Goal: Task Accomplishment & Management: Manage account settings

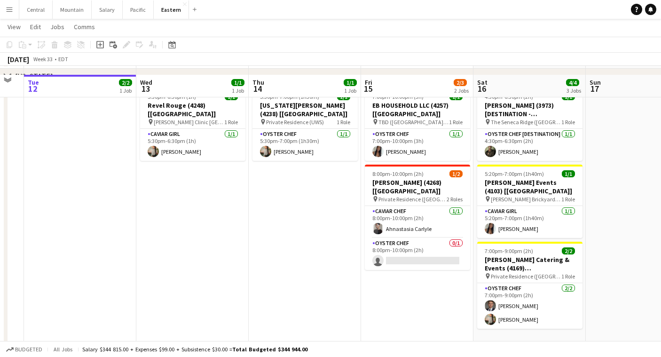
scroll to position [204, 0]
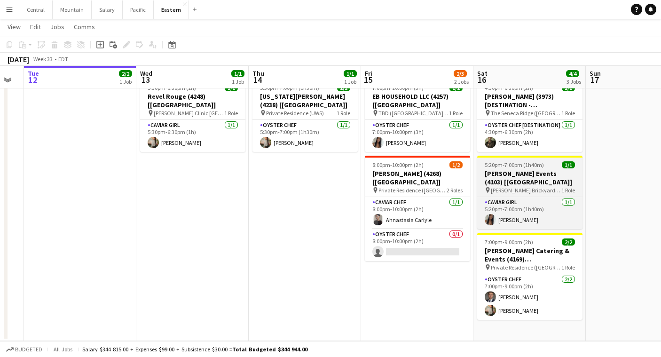
click at [560, 168] on app-job-card "5:20pm-7:00pm (1h40m) 1/1 [PERSON_NAME] Events (4103) [[GEOGRAPHIC_DATA]] pin […" at bounding box center [529, 192] width 105 height 73
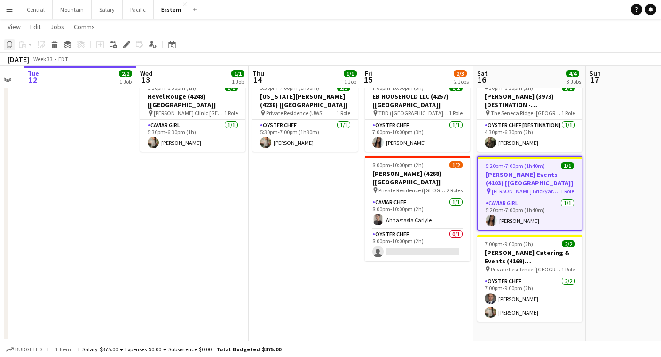
click at [6, 44] on icon "Copy" at bounding box center [10, 45] width 8 height 8
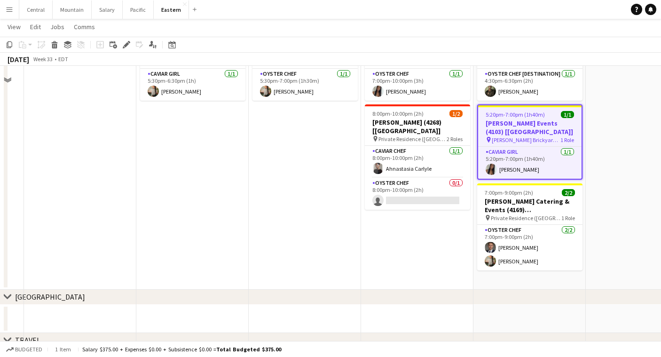
scroll to position [257, 0]
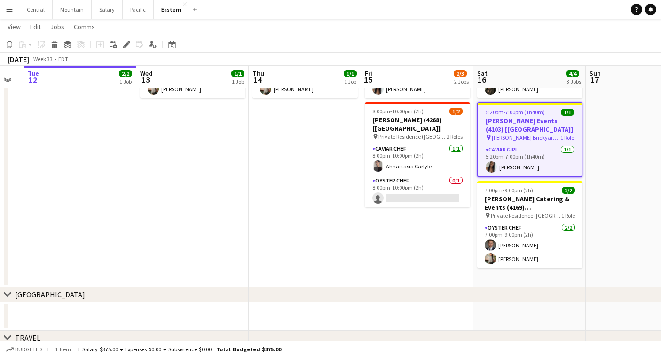
click at [492, 274] on app-date-cell "4:30pm-6:30pm (2h) 1/1 [PERSON_NAME] (3973) [DESTINATION - [GEOGRAPHIC_DATA], […" at bounding box center [529, 154] width 112 height 266
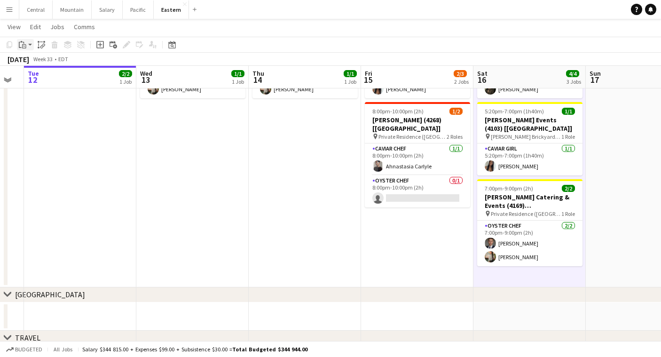
click at [25, 42] on icon "Paste" at bounding box center [23, 45] width 8 height 8
click at [31, 61] on link "Paste Command V" at bounding box center [62, 62] width 74 height 8
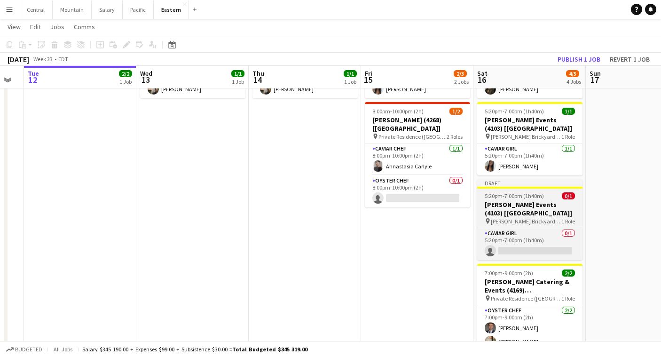
click at [510, 189] on app-job-card "Draft 5:20pm-7:00pm (1h40m) 0/1 [PERSON_NAME] Events (4103) [[GEOGRAPHIC_DATA]]…" at bounding box center [529, 219] width 105 height 81
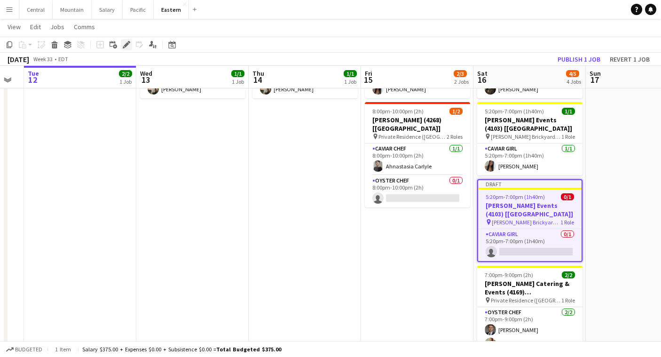
click at [128, 42] on icon "Edit" at bounding box center [127, 45] width 8 height 8
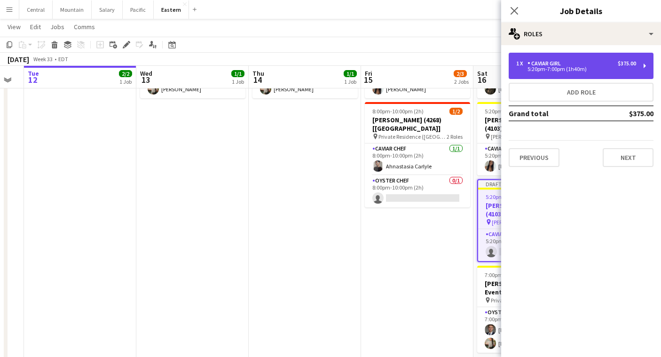
click at [561, 63] on div "Caviar Girl" at bounding box center [545, 63] width 37 height 7
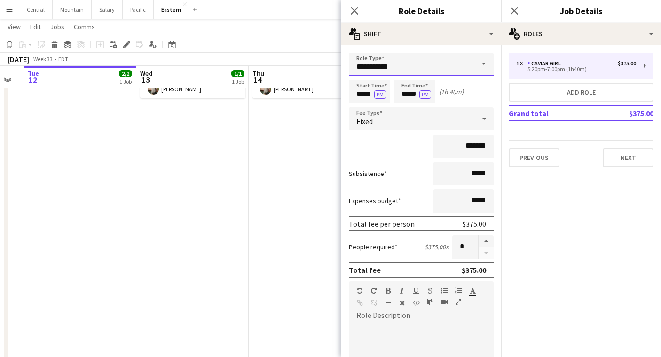
click at [413, 56] on input "**********" at bounding box center [421, 65] width 145 height 24
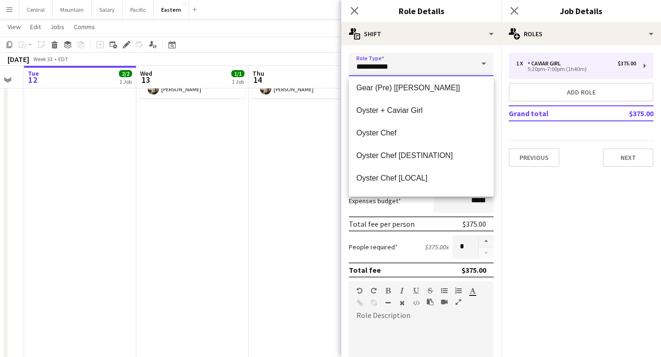
scroll to position [349, 0]
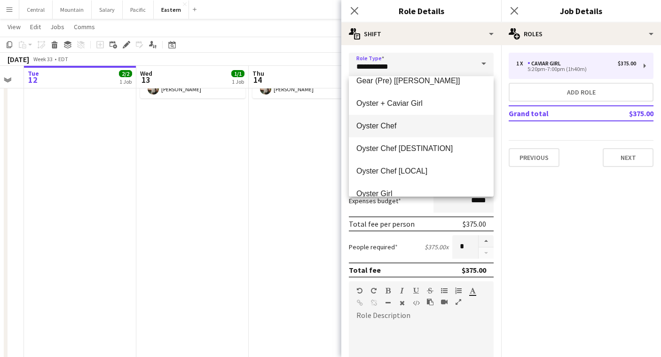
click at [397, 130] on span "Oyster Chef" at bounding box center [421, 125] width 130 height 9
type input "**********"
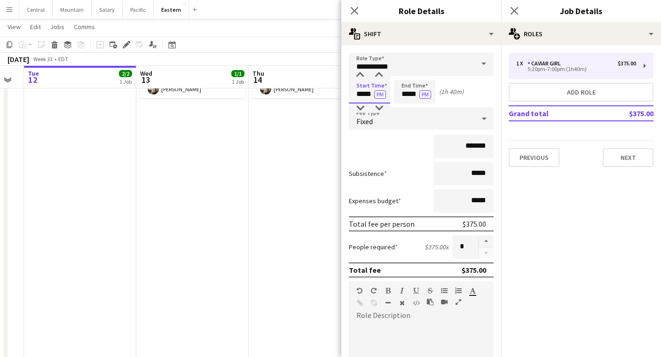
click at [359, 94] on input "*****" at bounding box center [369, 92] width 41 height 24
type input "*****"
click at [405, 93] on input "*****" at bounding box center [414, 92] width 41 height 24
type input "*****"
click at [403, 118] on div "Fixed" at bounding box center [412, 118] width 126 height 23
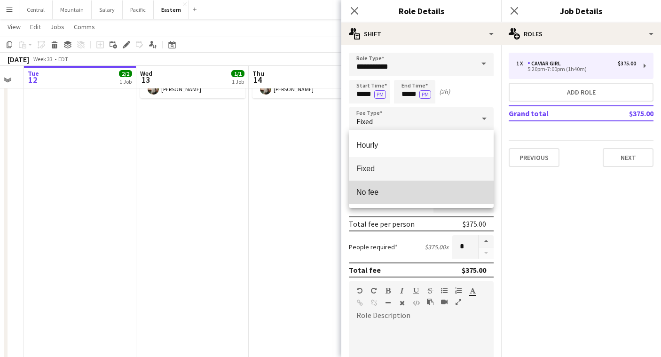
click at [380, 187] on mat-option "No fee" at bounding box center [421, 193] width 145 height 24
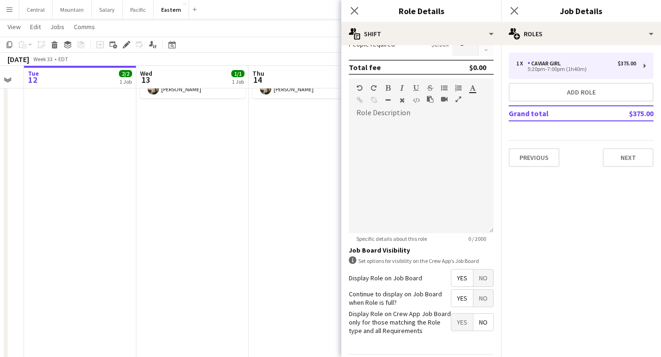
click at [487, 275] on span "No" at bounding box center [483, 277] width 20 height 17
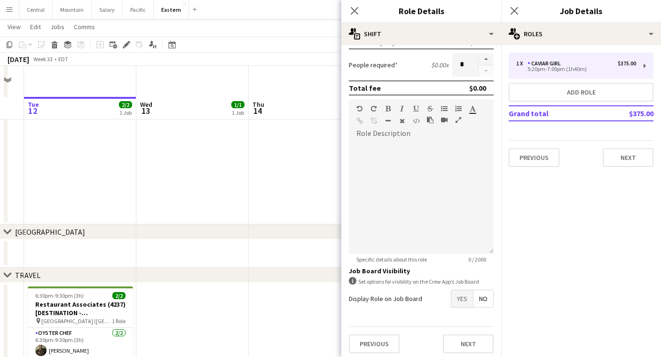
scroll to position [436, 0]
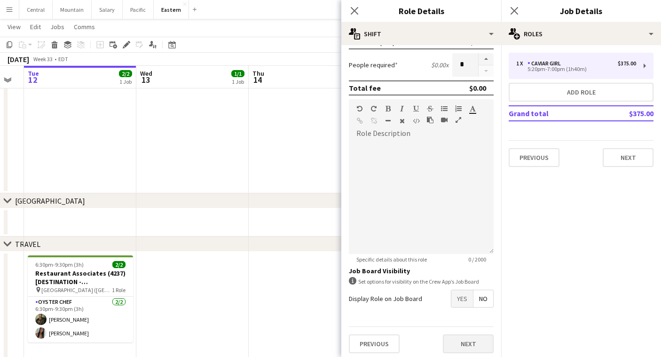
click at [475, 334] on button "Next" at bounding box center [468, 343] width 51 height 19
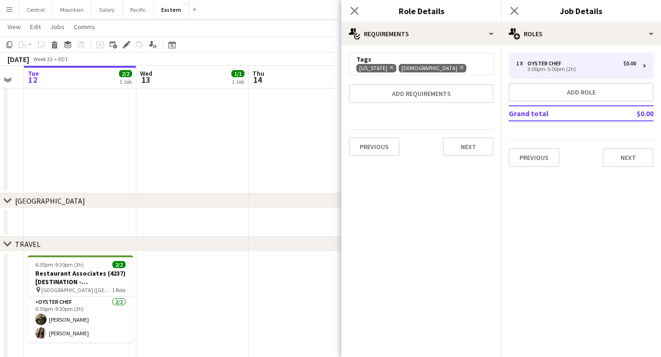
scroll to position [0, 0]
click at [460, 68] on icon at bounding box center [462, 68] width 4 height 4
click at [480, 148] on button "Next" at bounding box center [468, 146] width 51 height 19
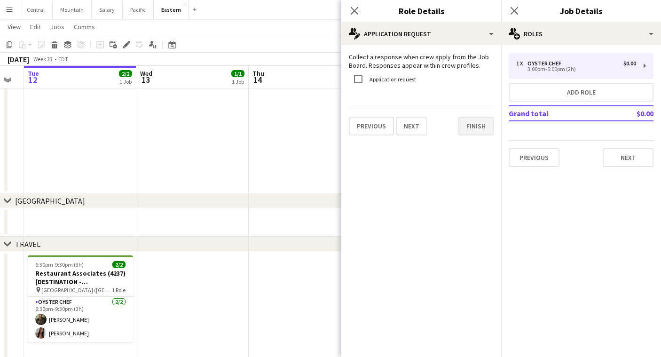
click at [474, 122] on button "Finish" at bounding box center [475, 126] width 35 height 19
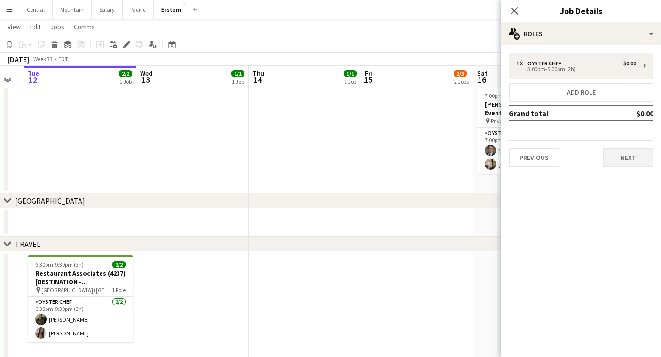
click at [632, 162] on button "Next" at bounding box center [628, 157] width 51 height 19
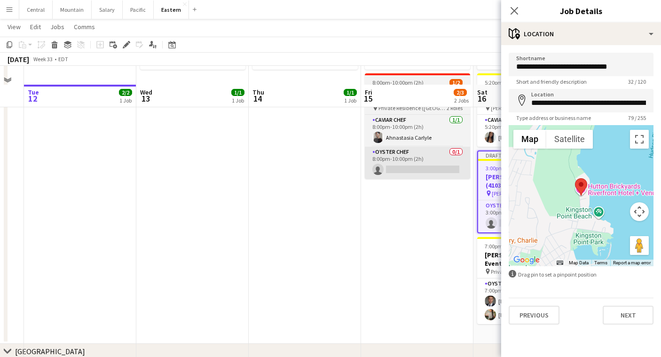
scroll to position [281, 0]
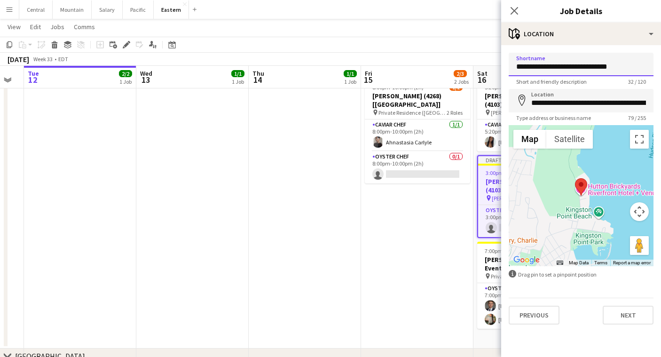
drag, startPoint x: 572, startPoint y: 71, endPoint x: 379, endPoint y: 69, distance: 192.3
click at [380, 69] on body "Menu Boards Boards Boards All jobs Status Workforce Workforce My Workforce Recr…" at bounding box center [330, 147] width 661 height 857
drag, startPoint x: 602, startPoint y: 68, endPoint x: 575, endPoint y: 68, distance: 26.8
click at [575, 68] on input "**********" at bounding box center [581, 65] width 145 height 24
drag, startPoint x: 575, startPoint y: 68, endPoint x: 603, endPoint y: 68, distance: 27.3
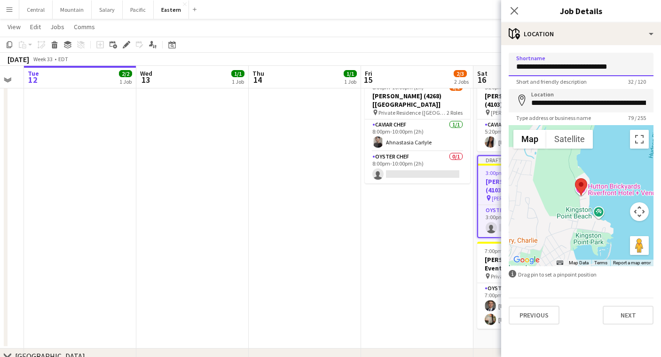
click at [603, 68] on input "**********" at bounding box center [581, 65] width 145 height 24
type input "**********"
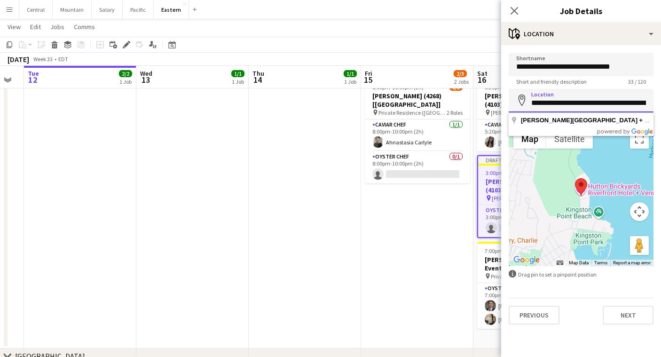
paste input
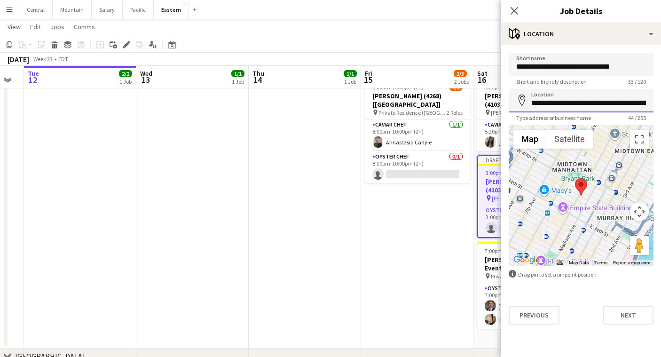
click at [568, 103] on input "**********" at bounding box center [581, 101] width 145 height 24
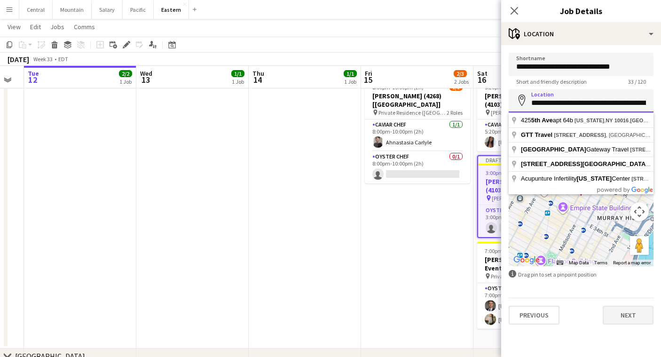
type input "**********"
click at [620, 312] on button "Next" at bounding box center [628, 315] width 51 height 19
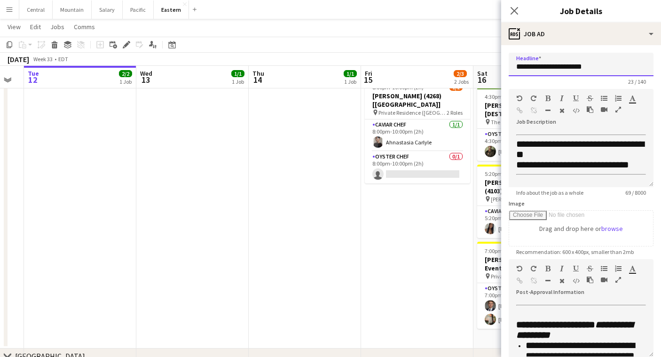
drag, startPoint x: 576, startPoint y: 66, endPoint x: 449, endPoint y: 60, distance: 127.6
click at [449, 60] on body "Menu Boards Boards Boards All jobs Status Workforce Workforce My Workforce Recr…" at bounding box center [330, 147] width 661 height 857
type input "**********"
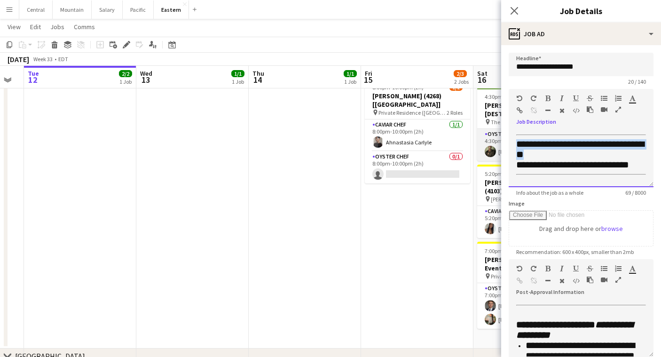
drag, startPoint x: 550, startPoint y: 157, endPoint x: 492, endPoint y: 147, distance: 59.6
click at [491, 147] on body "Menu Boards Boards Boards All jobs Status Workforce Workforce My Workforce Recr…" at bounding box center [330, 147] width 661 height 857
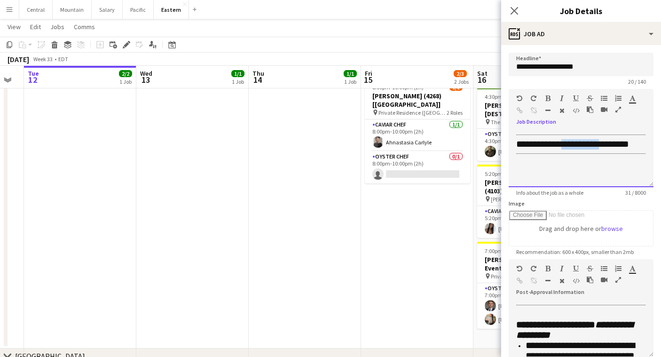
drag, startPoint x: 603, startPoint y: 144, endPoint x: 568, endPoint y: 144, distance: 35.3
click at [568, 144] on span "**********" at bounding box center [572, 143] width 113 height 9
drag, startPoint x: 590, startPoint y: 145, endPoint x: 576, endPoint y: 145, distance: 14.1
click at [576, 145] on span "**********" at bounding box center [553, 143] width 75 height 9
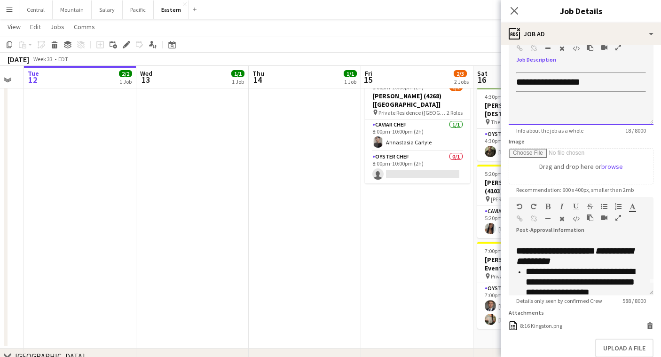
scroll to position [0, 0]
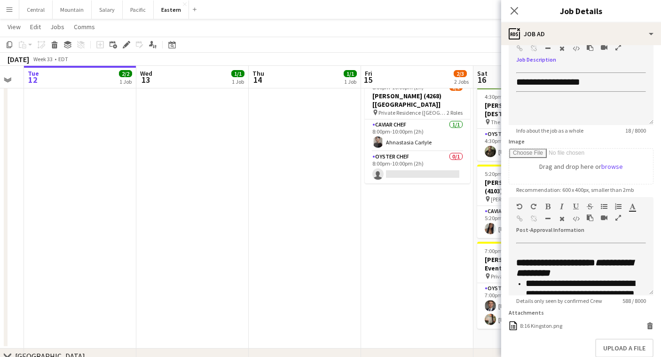
click at [618, 218] on icon "button" at bounding box center [618, 217] width 6 height 7
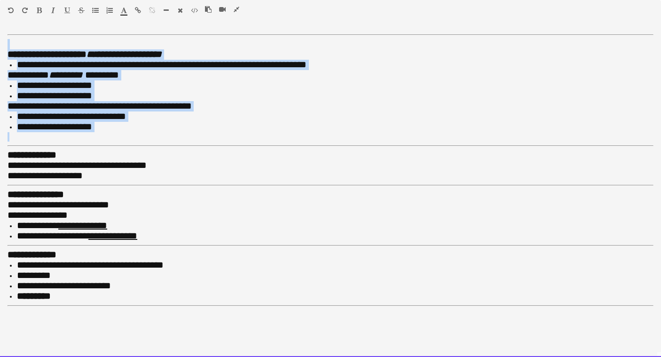
drag, startPoint x: 20, startPoint y: 135, endPoint x: -12, endPoint y: 19, distance: 120.4
click at [0, 19] on html "Menu Boards Boards Boards All jobs Status Workforce Workforce My Workforce Recr…" at bounding box center [330, 328] width 661 height 1219
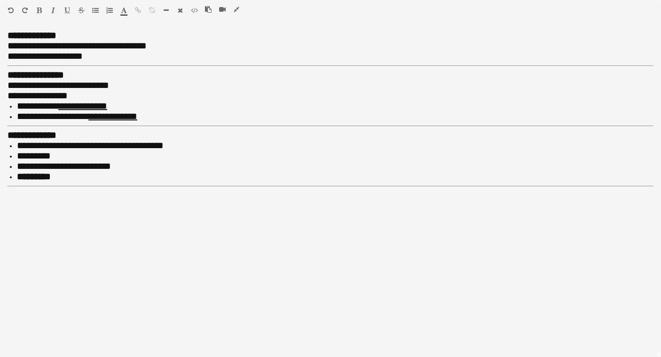
click at [166, 12] on icon "button" at bounding box center [166, 10] width 5 height 7
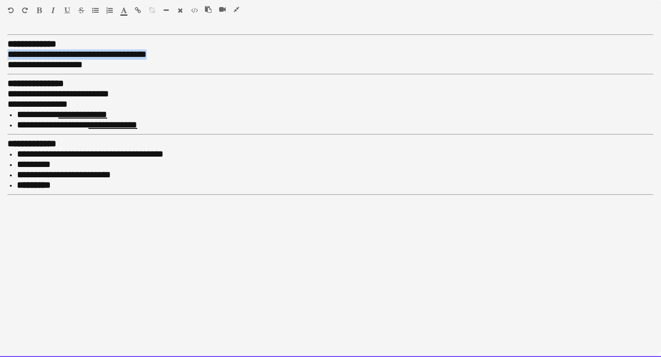
drag, startPoint x: 150, startPoint y: 55, endPoint x: -12, endPoint y: 54, distance: 162.2
click at [0, 54] on html "Menu Boards Boards Boards All jobs Status Workforce Workforce My Workforce Recr…" at bounding box center [330, 328] width 661 height 1219
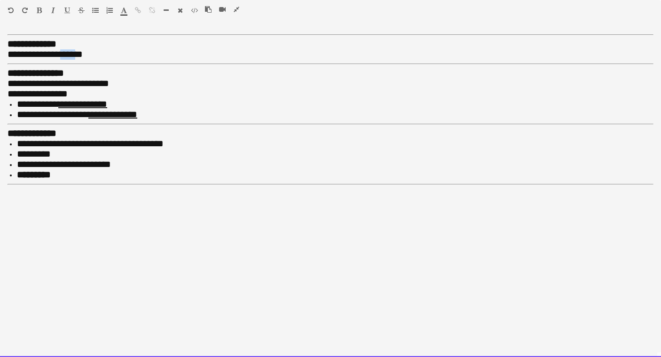
drag, startPoint x: 80, startPoint y: 54, endPoint x: 65, endPoint y: 54, distance: 14.6
click at [65, 54] on span "**********" at bounding box center [45, 53] width 75 height 9
drag, startPoint x: 118, startPoint y: 81, endPoint x: 43, endPoint y: 79, distance: 74.8
click at [43, 79] on span "**********" at bounding box center [59, 83] width 102 height 9
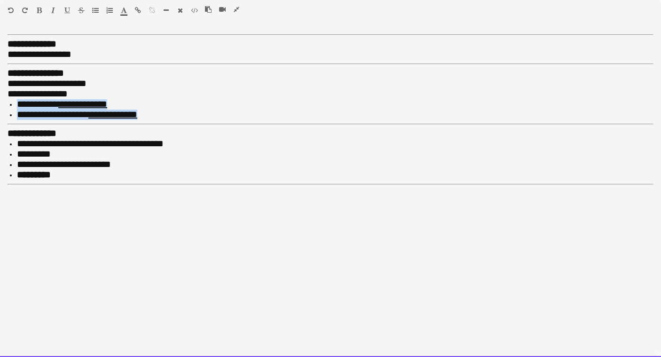
drag, startPoint x: 149, startPoint y: 112, endPoint x: -12, endPoint y: 103, distance: 161.1
click at [0, 103] on html "Menu Boards Boards Boards All jobs Status Workforce Workforce My Workforce Recr…" at bounding box center [330, 328] width 661 height 1219
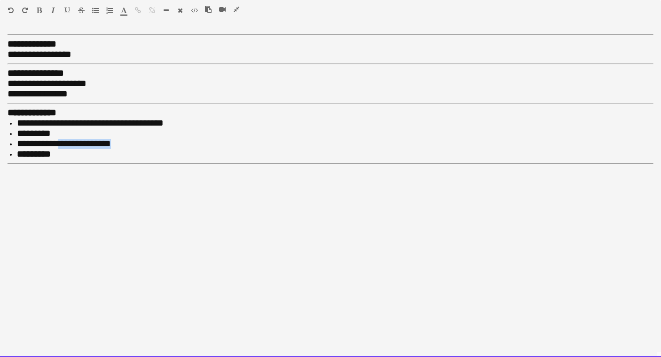
drag, startPoint x: 126, startPoint y: 138, endPoint x: 67, endPoint y: 137, distance: 59.7
click at [67, 139] on li "**********" at bounding box center [335, 144] width 637 height 10
drag, startPoint x: 60, startPoint y: 150, endPoint x: -12, endPoint y: 149, distance: 71.5
click at [0, 149] on html "Menu Boards Boards Boards All jobs Status Workforce Workforce My Workforce Recr…" at bounding box center [330, 328] width 661 height 1219
drag, startPoint x: 178, startPoint y: 121, endPoint x: 57, endPoint y: 121, distance: 121.3
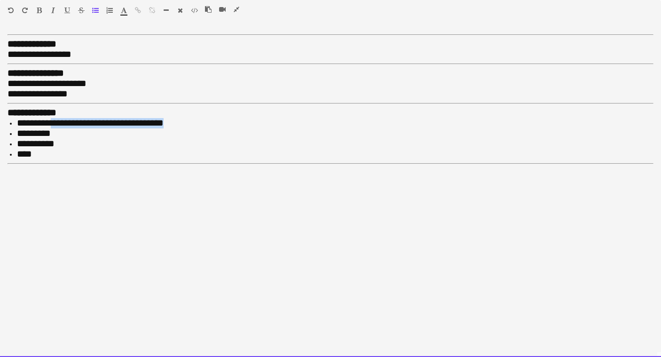
click at [57, 121] on li "**********" at bounding box center [335, 123] width 637 height 10
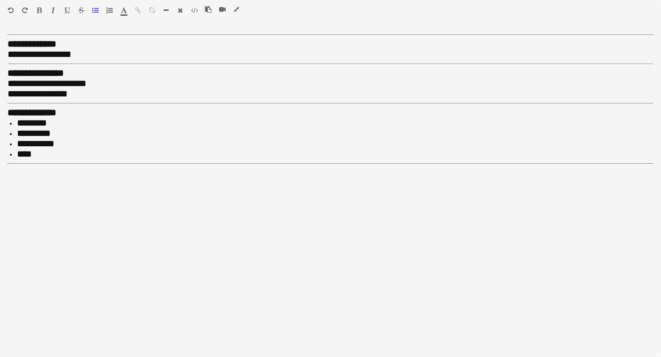
click at [238, 10] on icon "button" at bounding box center [237, 9] width 6 height 7
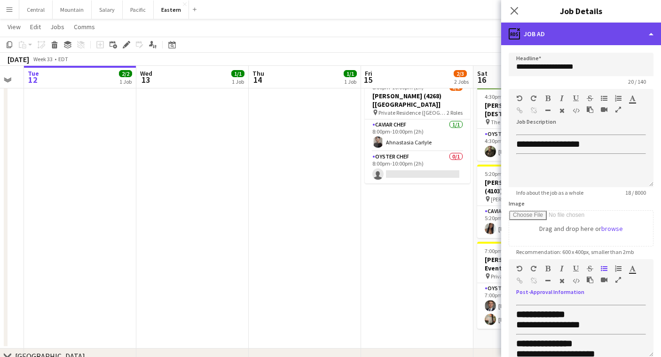
click at [520, 28] on div "ads-window Job Ad" at bounding box center [581, 34] width 160 height 23
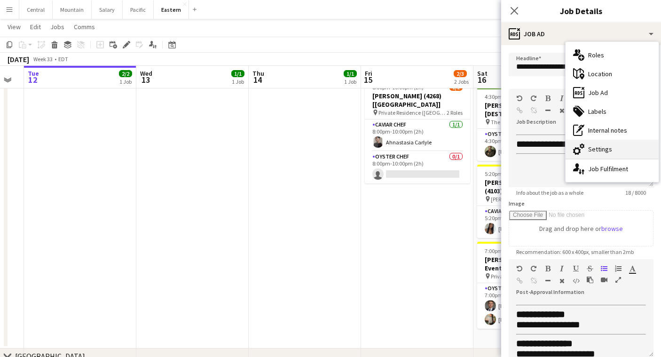
click at [585, 145] on div "cog-double-3 Settings" at bounding box center [612, 149] width 93 height 19
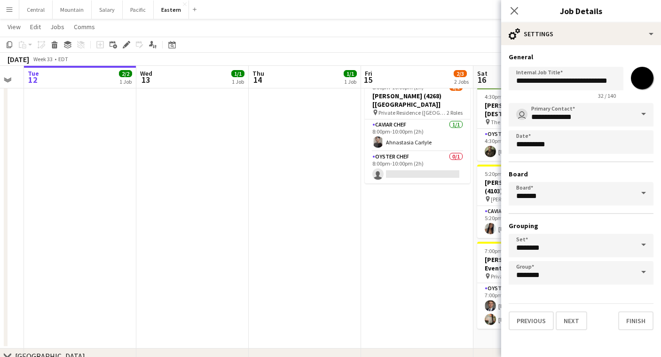
click at [643, 77] on input "*******" at bounding box center [642, 78] width 34 height 34
type input "*******"
click at [641, 323] on button "Finish" at bounding box center [635, 320] width 35 height 19
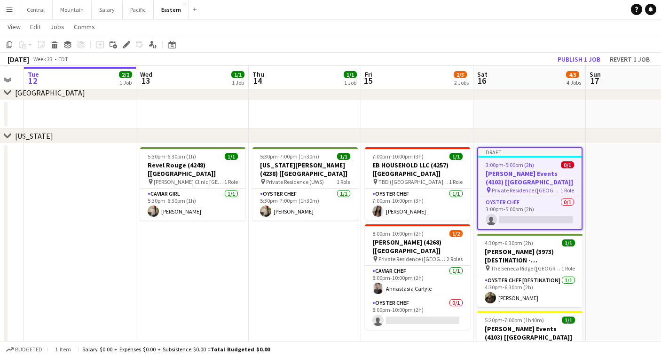
scroll to position [129, 0]
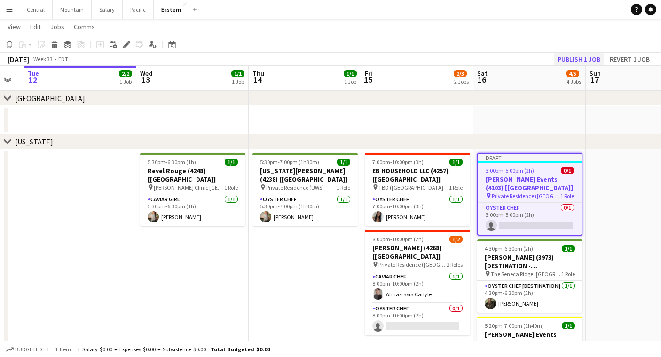
click at [581, 58] on button "Publish 1 job" at bounding box center [579, 59] width 50 height 12
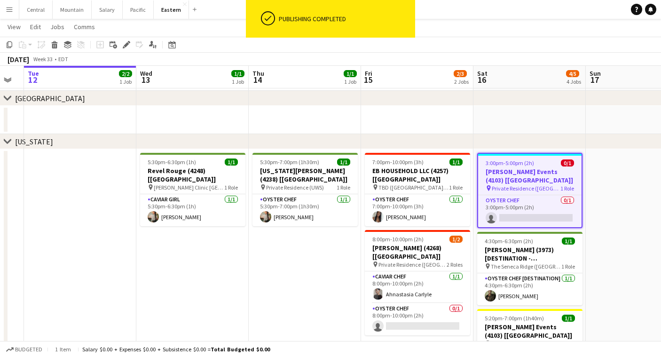
click at [323, 244] on app-date-cell "5:30pm-7:00pm (1h30m) 1/1 [US_STATE][PERSON_NAME] (4238) [[GEOGRAPHIC_DATA]] pi…" at bounding box center [305, 321] width 112 height 344
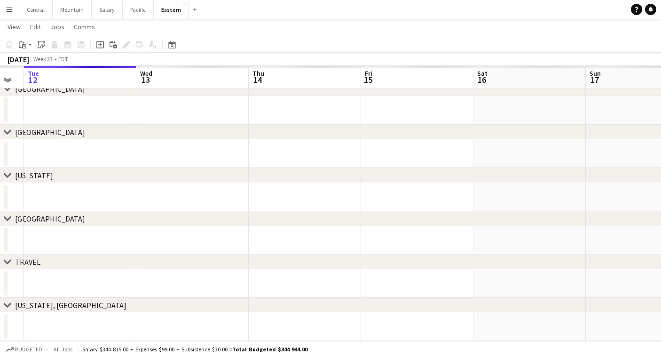
scroll to position [95, 0]
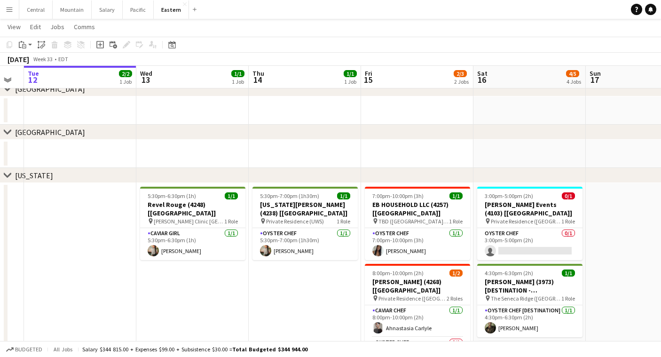
click at [13, 8] on app-icon "Menu" at bounding box center [10, 10] width 8 height 8
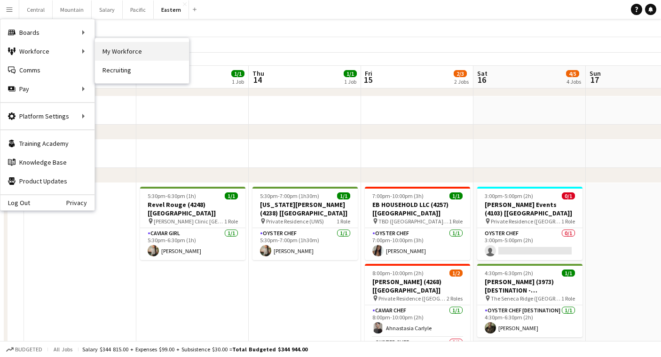
click at [119, 53] on link "My Workforce" at bounding box center [142, 51] width 94 height 19
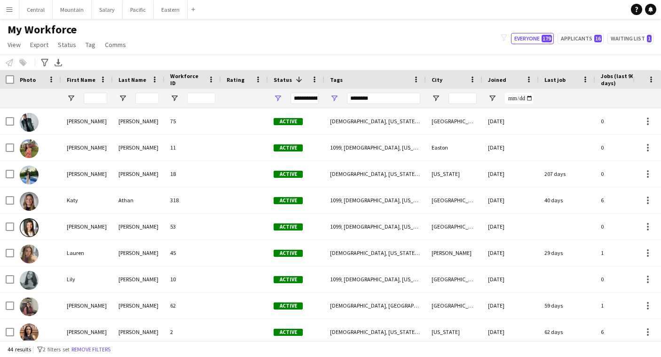
scroll to position [426, 0]
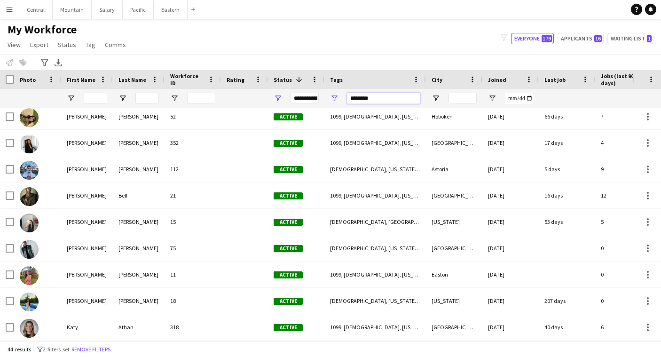
drag, startPoint x: 373, startPoint y: 100, endPoint x: 325, endPoint y: 95, distance: 48.6
click at [327, 98] on div "********" at bounding box center [375, 98] width 102 height 19
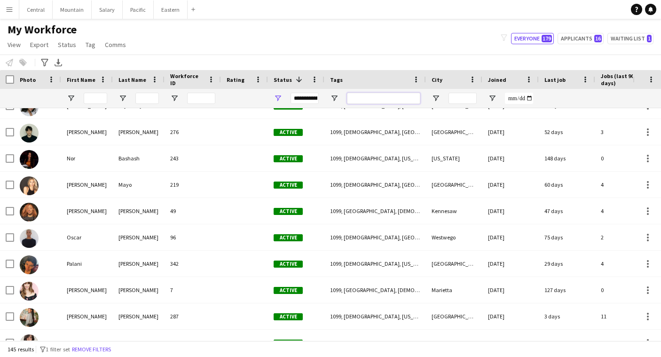
scroll to position [2913, 0]
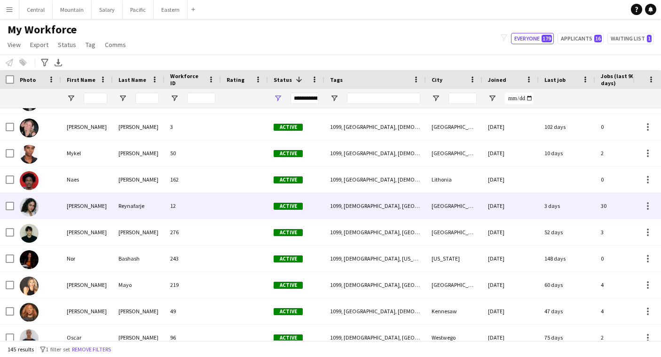
click at [178, 204] on div "12" at bounding box center [193, 206] width 56 height 26
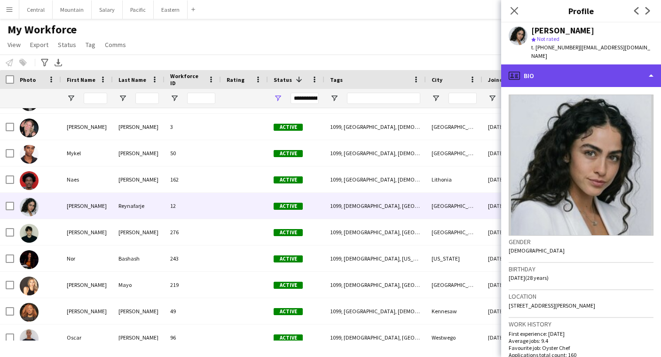
click at [578, 72] on div "profile Bio" at bounding box center [581, 75] width 160 height 23
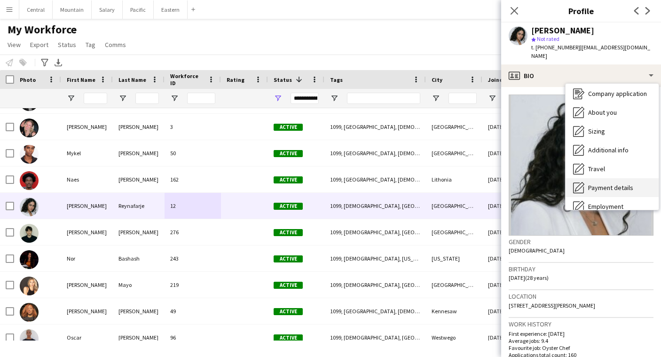
click at [600, 183] on span "Payment details" at bounding box center [610, 187] width 45 height 8
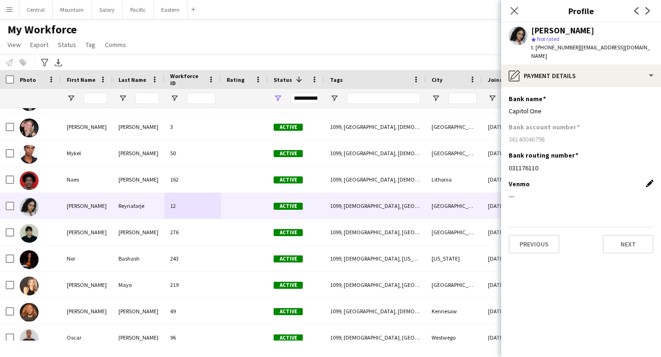
click at [648, 180] on app-icon "Edit this field" at bounding box center [650, 184] width 8 height 8
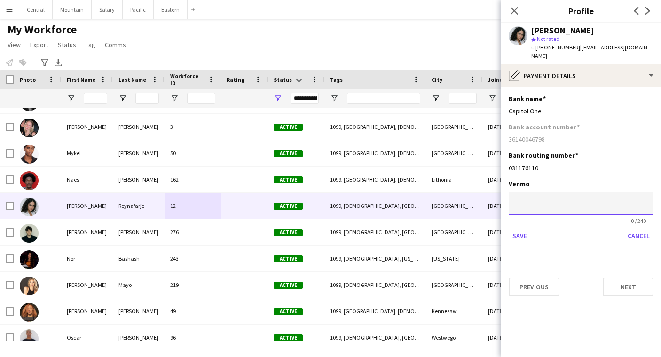
click at [574, 193] on input at bounding box center [581, 204] width 145 height 24
type input "**********"
drag, startPoint x: 582, startPoint y: 189, endPoint x: 473, endPoint y: 179, distance: 109.5
click at [473, 179] on body "Menu Boards Boards Boards All jobs Status Workforce Workforce My Workforce Recr…" at bounding box center [330, 178] width 661 height 357
click at [651, 218] on form "0 / 240 Save Cancel" at bounding box center [581, 217] width 145 height 51
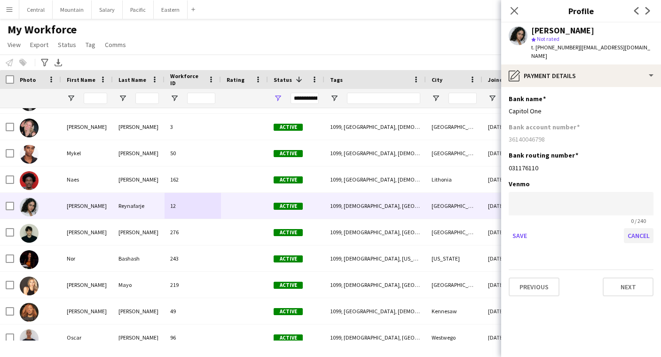
click at [647, 229] on button "Cancel" at bounding box center [639, 235] width 30 height 15
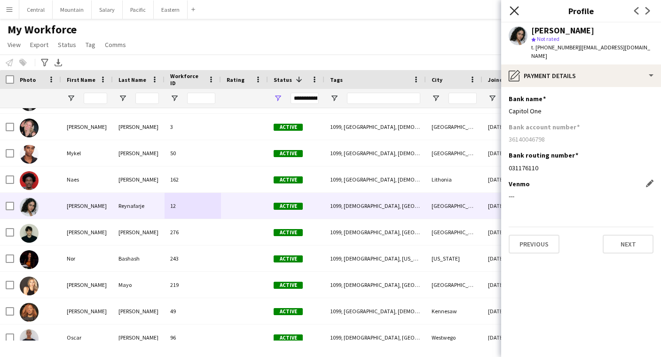
click at [514, 15] on icon "Close pop-in" at bounding box center [514, 10] width 9 height 9
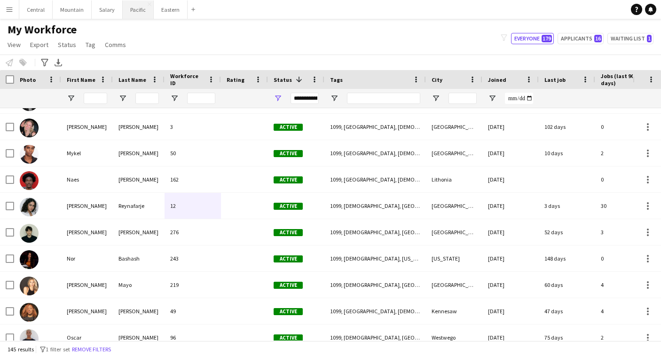
click at [135, 15] on button "Pacific Close" at bounding box center [138, 9] width 31 height 18
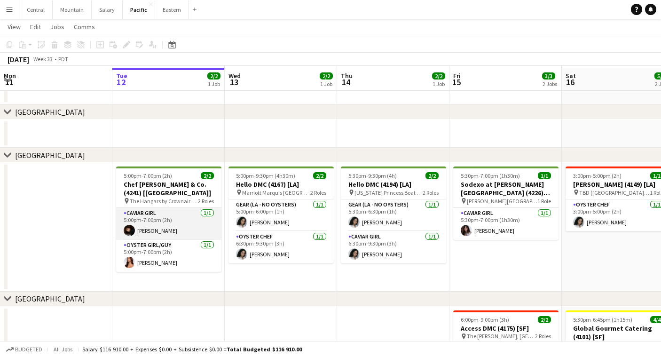
scroll to position [31, 0]
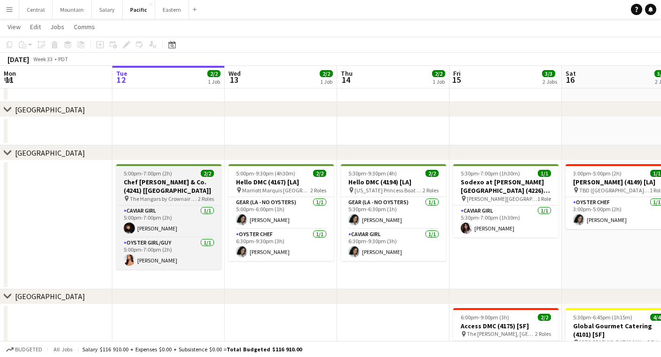
click at [174, 182] on h3 "Chef [PERSON_NAME] & Co. (4241) [[GEOGRAPHIC_DATA]]" at bounding box center [168, 186] width 105 height 17
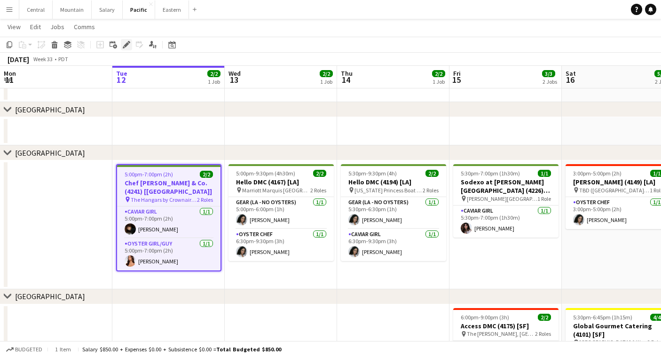
click at [127, 44] on icon at bounding box center [126, 44] width 5 height 5
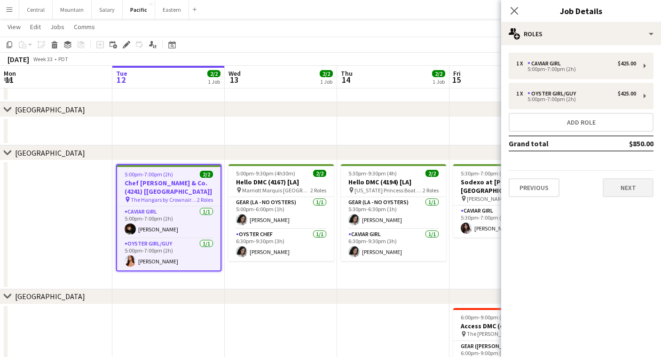
click at [613, 187] on button "Next" at bounding box center [628, 187] width 51 height 19
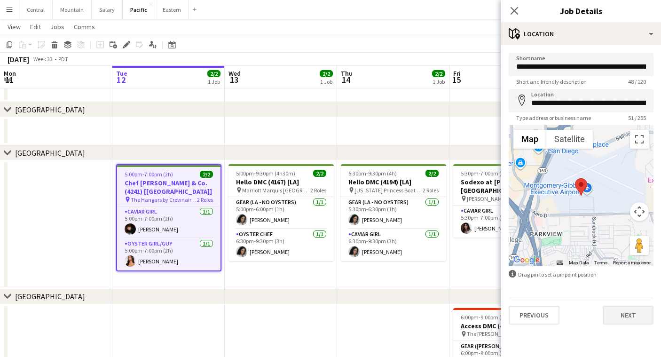
click at [624, 321] on button "Next" at bounding box center [628, 315] width 51 height 19
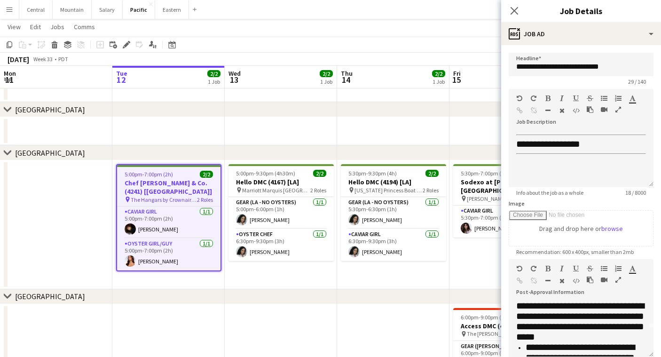
scroll to position [30, 0]
click at [619, 281] on icon "button" at bounding box center [618, 279] width 6 height 7
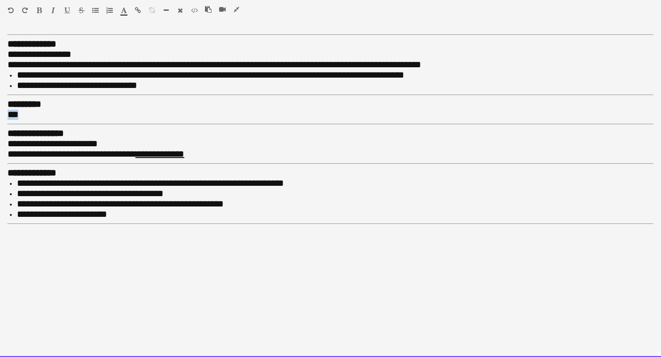
drag, startPoint x: 19, startPoint y: 113, endPoint x: -10, endPoint y: 112, distance: 29.6
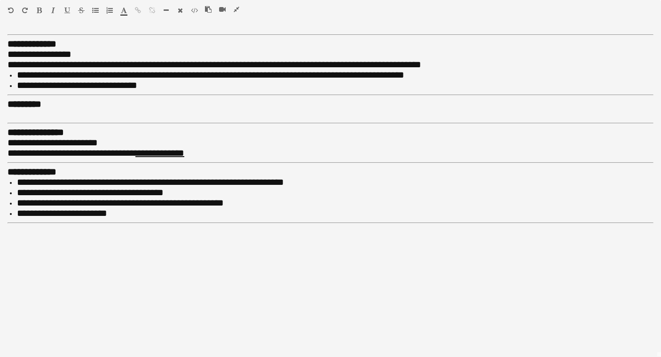
click at [235, 8] on icon "button" at bounding box center [237, 9] width 6 height 7
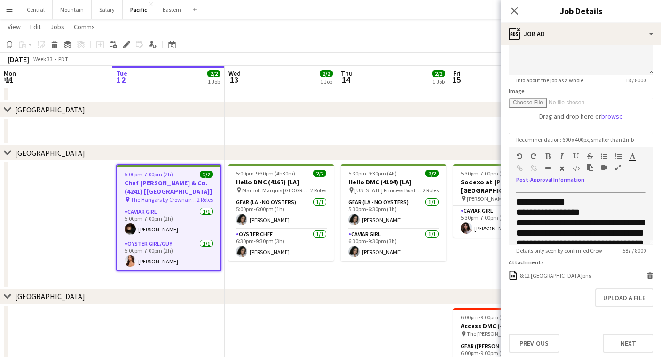
scroll to position [112, 0]
click at [547, 276] on div "8:12 [GEOGRAPHIC_DATA]png" at bounding box center [555, 275] width 71 height 7
click at [615, 294] on button "Upload a file" at bounding box center [624, 298] width 58 height 19
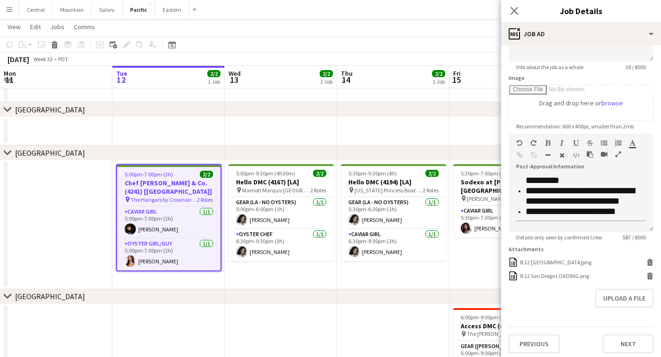
scroll to position [259, 0]
click at [617, 153] on icon "button" at bounding box center [618, 154] width 6 height 7
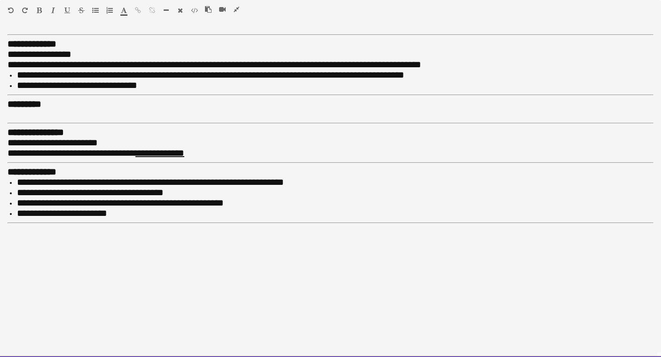
click at [26, 110] on div at bounding box center [331, 114] width 646 height 9
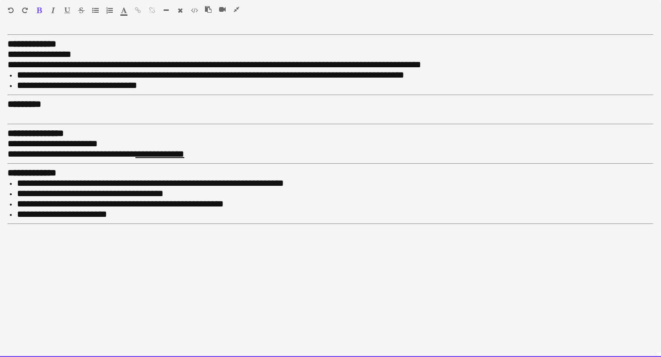
click at [39, 6] on div "Standard Heading 1 Heading 2 Heading 3 Heading 4 Heading 5 Heading 6 Heading 7 …" at bounding box center [330, 12] width 661 height 24
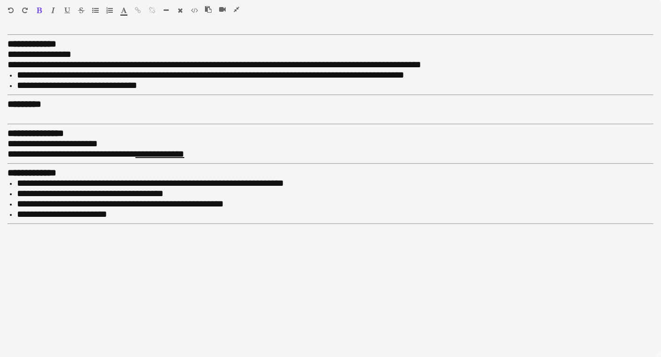
click at [38, 9] on icon "button" at bounding box center [39, 10] width 5 height 7
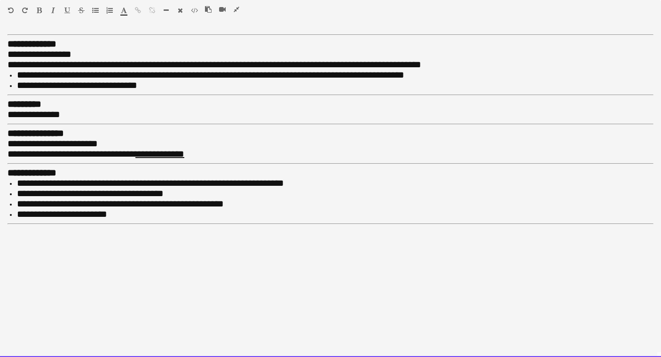
click at [240, 7] on div at bounding box center [226, 11] width 42 height 11
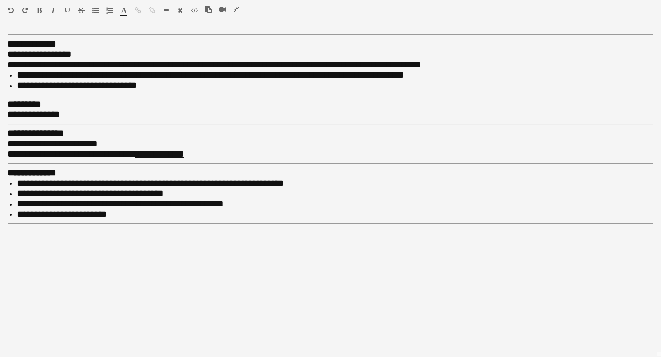
click at [236, 7] on icon "button" at bounding box center [237, 9] width 6 height 7
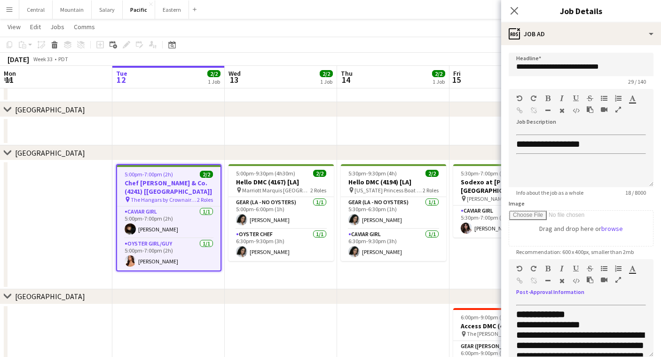
click at [619, 282] on icon "button" at bounding box center [618, 279] width 6 height 7
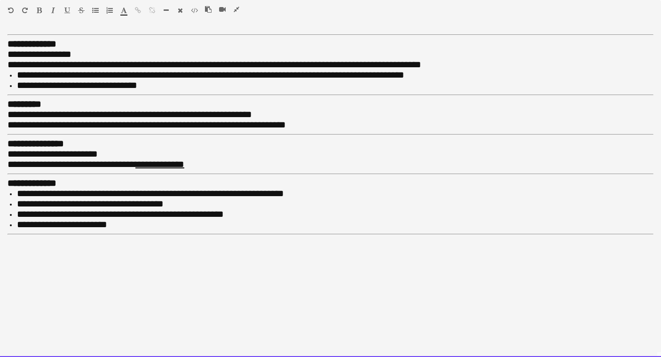
click at [143, 121] on span "**********" at bounding box center [147, 124] width 278 height 9
click at [140, 123] on span "**********" at bounding box center [153, 124] width 290 height 9
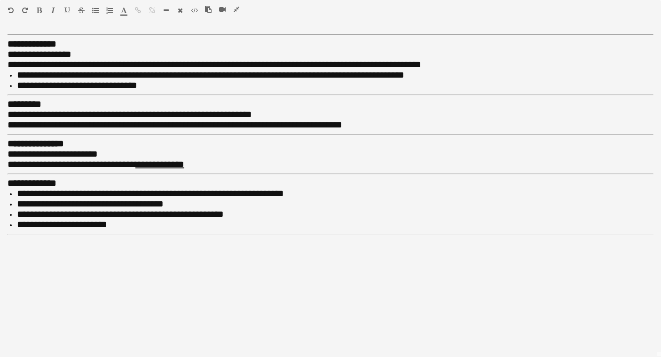
click at [238, 9] on icon "button" at bounding box center [237, 9] width 6 height 7
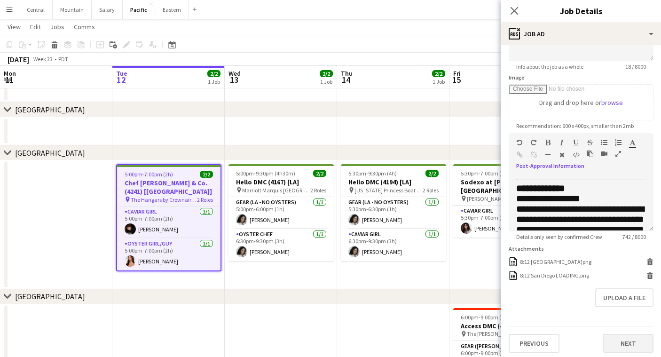
scroll to position [126, 0]
click at [617, 341] on button "Next" at bounding box center [628, 343] width 51 height 19
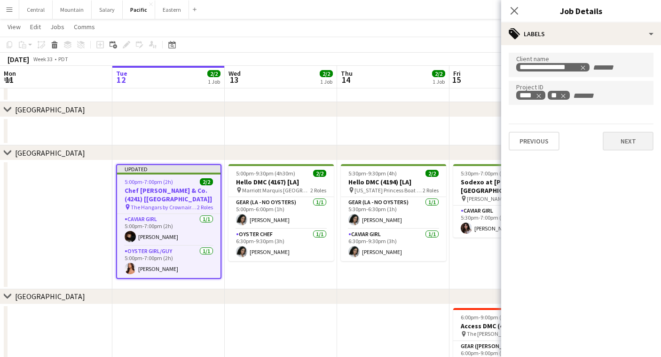
click at [628, 143] on button "Next" at bounding box center [628, 141] width 51 height 19
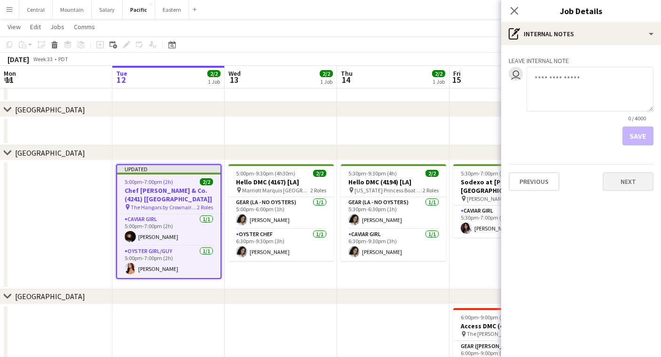
click at [628, 187] on button "Next" at bounding box center [628, 181] width 51 height 19
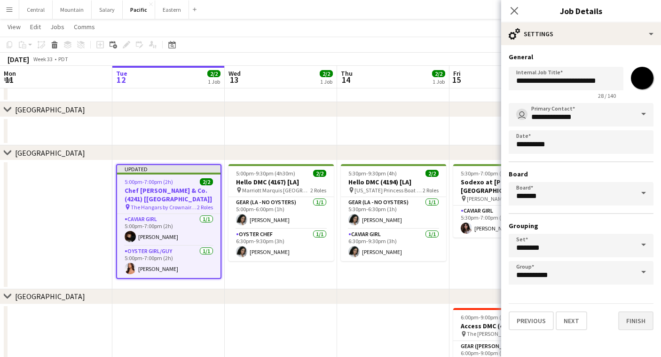
click at [623, 322] on button "Finish" at bounding box center [635, 320] width 35 height 19
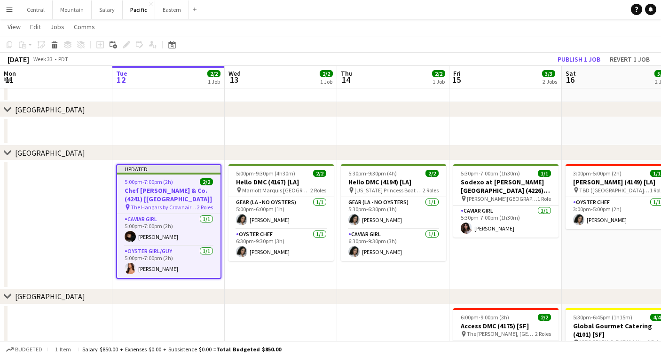
click at [142, 170] on div "Updated" at bounding box center [168, 169] width 103 height 8
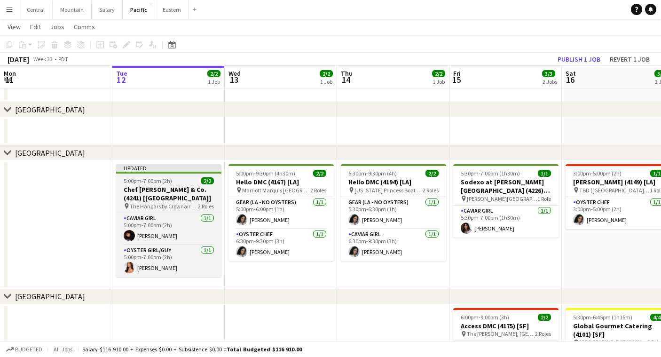
click at [143, 202] on app-job-card "Updated 5:00pm-7:00pm (2h) 2/2 Chef [PERSON_NAME] & Co. (4241) [LA] pin The Han…" at bounding box center [168, 220] width 105 height 113
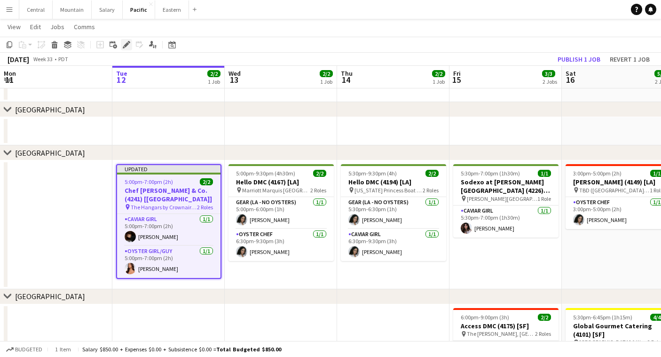
click at [123, 47] on icon at bounding box center [124, 47] width 2 height 2
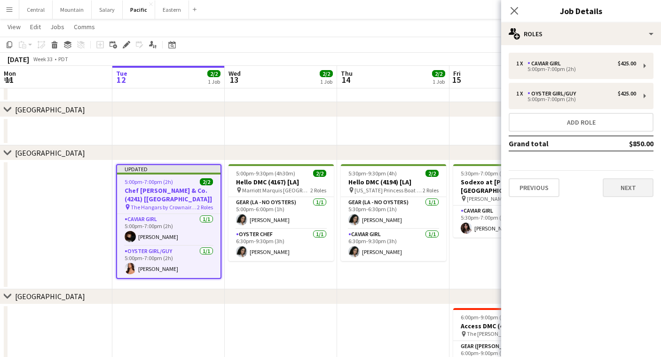
click at [617, 189] on button "Next" at bounding box center [628, 187] width 51 height 19
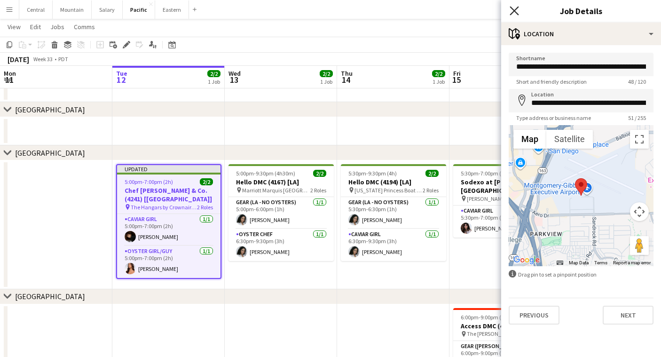
click at [513, 10] on icon "Close pop-in" at bounding box center [514, 10] width 9 height 9
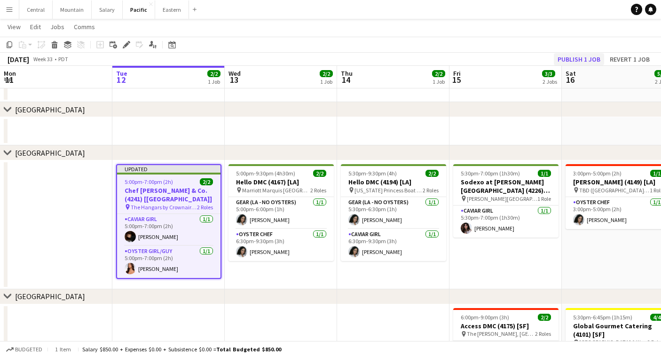
click at [574, 59] on button "Publish 1 job" at bounding box center [579, 59] width 50 height 12
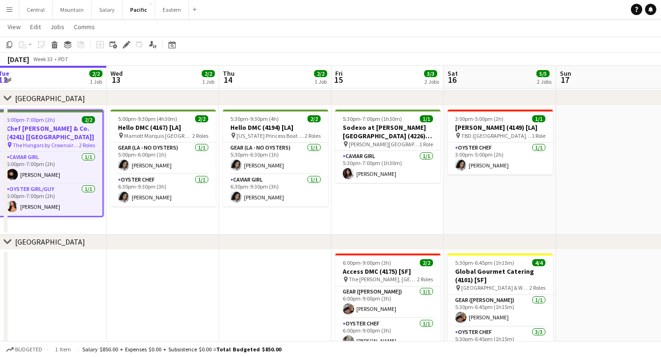
scroll to position [0, 344]
click at [71, 226] on app-date-cell "5:00pm-7:00pm (2h) 2/2 Chef [PERSON_NAME] & Co. (4241) [LA] pin The Hangars by …" at bounding box center [49, 170] width 112 height 129
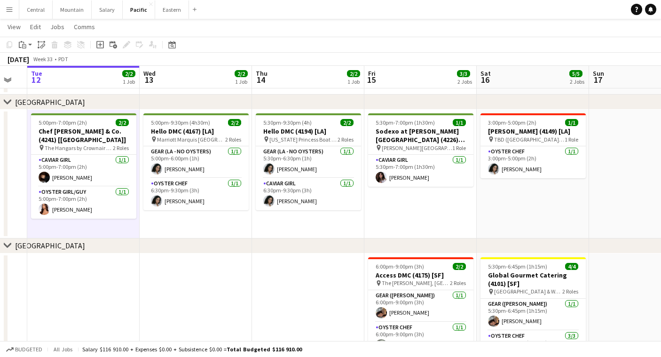
scroll to position [83, 0]
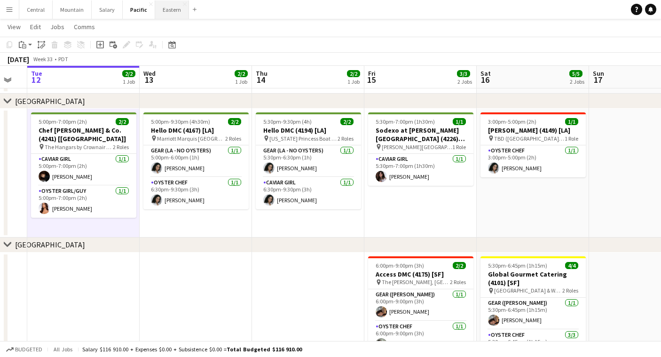
click at [166, 18] on button "Eastern Close" at bounding box center [172, 9] width 34 height 18
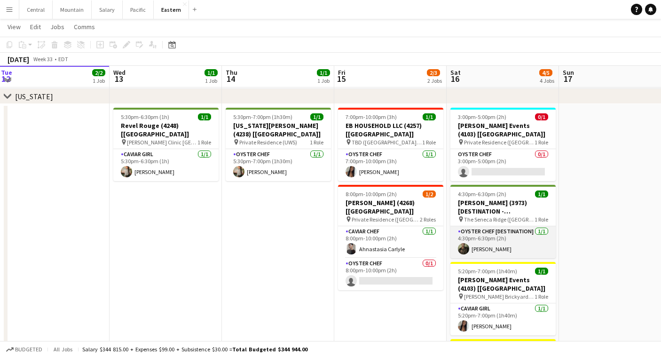
scroll to position [173, 0]
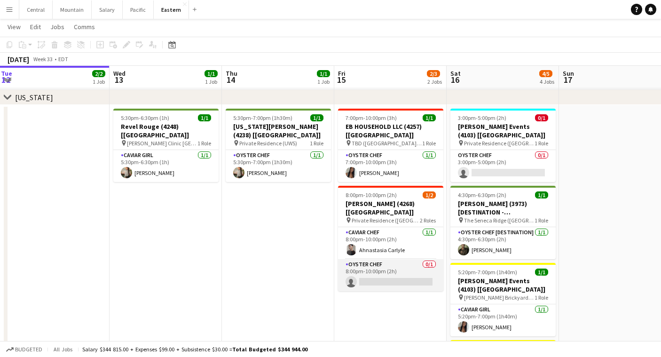
click at [401, 268] on app-card-role "Oyster Chef 0/1 8:00pm-10:00pm (2h) single-neutral-actions" at bounding box center [390, 275] width 105 height 32
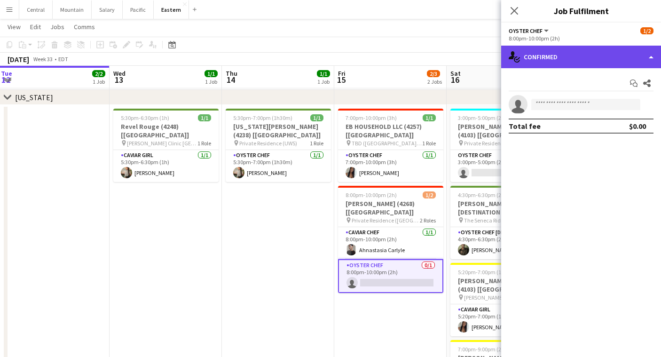
click at [557, 50] on div "single-neutral-actions-check-2 Confirmed" at bounding box center [581, 57] width 160 height 23
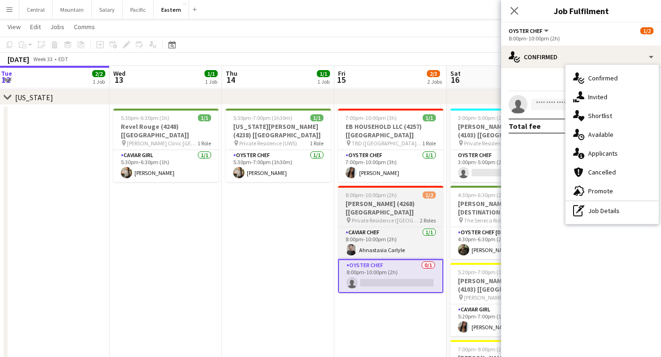
click at [395, 196] on span "8:00pm-10:00pm (2h)" at bounding box center [371, 194] width 51 height 7
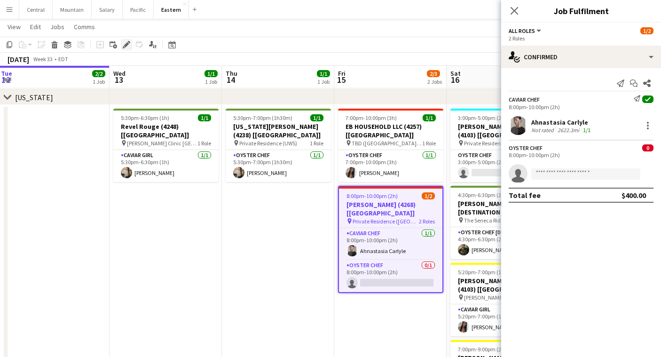
click at [124, 47] on icon at bounding box center [124, 47] width 2 height 2
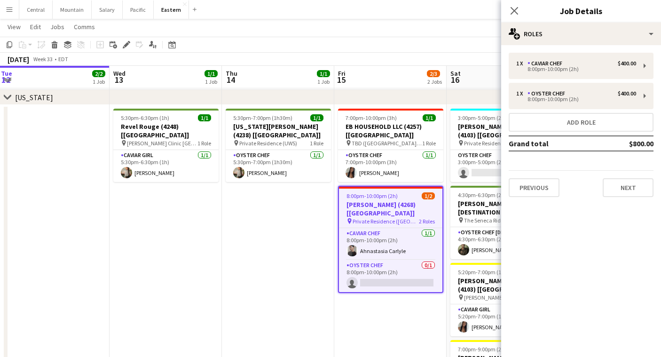
click at [638, 202] on div "1 x Caviar Chef $400.00 8:00pm-10:00pm (2h) 1 x Oyster Chef $400.00 8:00pm-10:0…" at bounding box center [581, 124] width 160 height 159
click at [638, 189] on button "Next" at bounding box center [628, 187] width 51 height 19
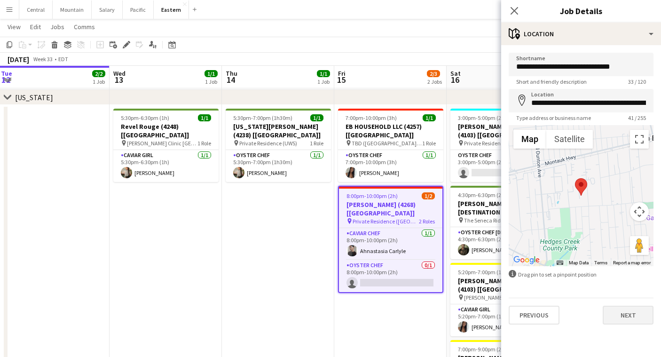
click at [625, 312] on button "Next" at bounding box center [628, 315] width 51 height 19
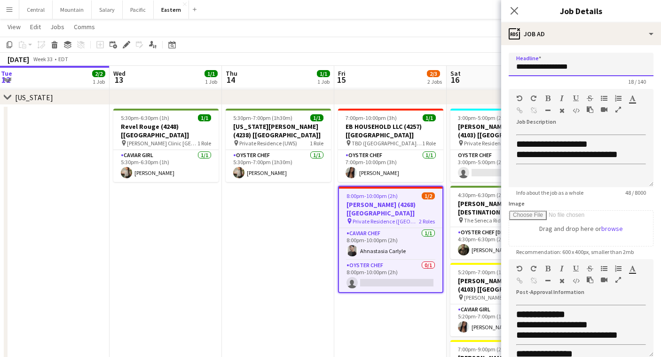
drag, startPoint x: 585, startPoint y: 67, endPoint x: 498, endPoint y: 63, distance: 86.6
click at [498, 63] on body "Menu Boards Boards Boards All jobs Status Workforce Workforce My Workforce Recr…" at bounding box center [330, 252] width 661 height 850
click at [513, 10] on icon at bounding box center [514, 10] width 9 height 9
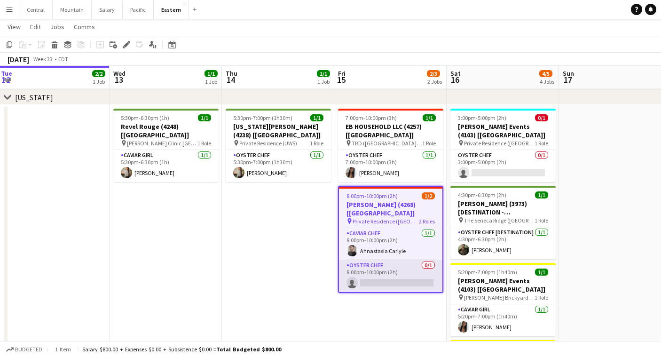
click at [376, 260] on app-card-role "Oyster Chef 0/1 8:00pm-10:00pm (2h) single-neutral-actions" at bounding box center [390, 276] width 103 height 32
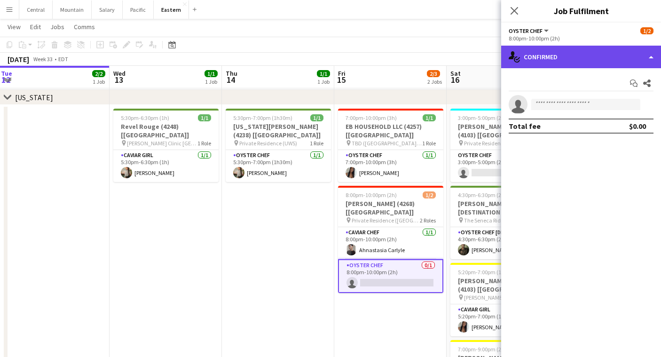
click at [613, 62] on div "single-neutral-actions-check-2 Confirmed" at bounding box center [581, 57] width 160 height 23
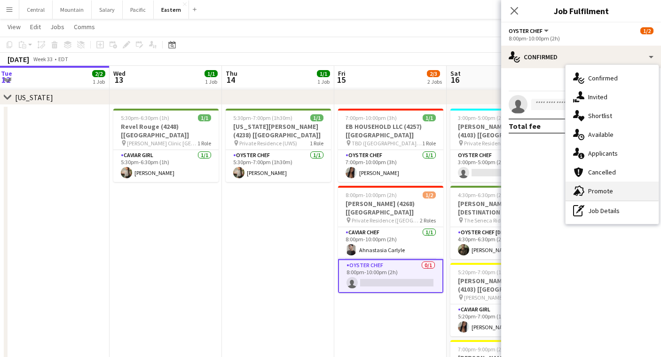
click at [607, 183] on div "advertising-megaphone Promote" at bounding box center [612, 190] width 93 height 19
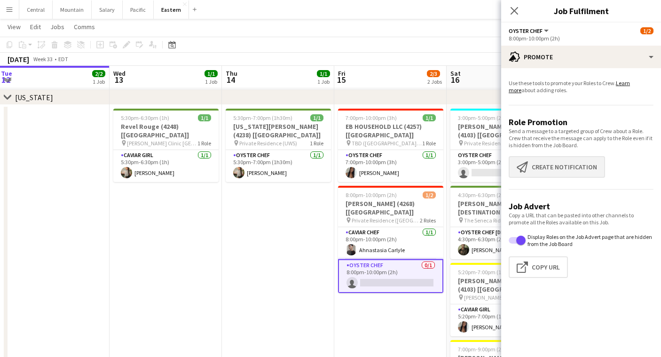
click at [555, 165] on button "Create notification Create notification" at bounding box center [557, 167] width 96 height 22
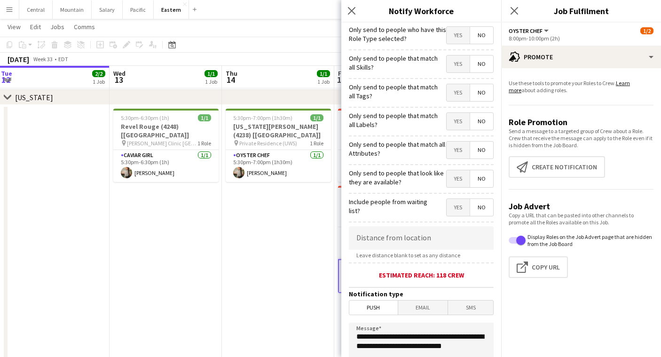
click at [448, 95] on span "Yes" at bounding box center [458, 92] width 23 height 17
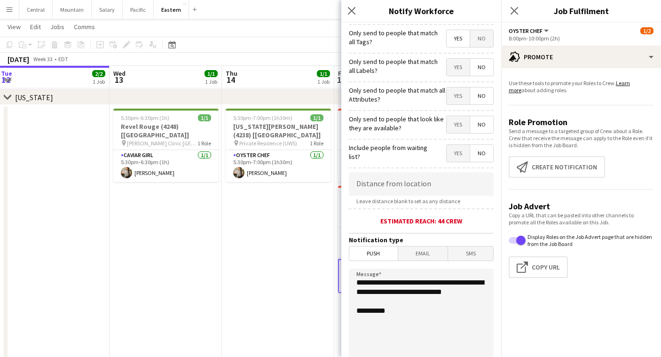
scroll to position [64, 0]
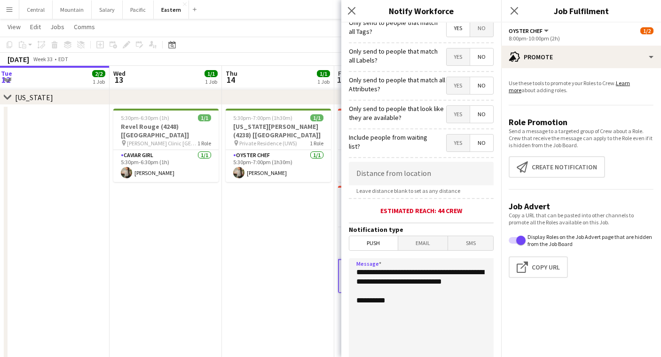
drag, startPoint x: 401, startPoint y: 290, endPoint x: 300, endPoint y: 236, distance: 115.0
click at [300, 237] on body "Menu Boards Boards Boards All jobs Status Workforce Workforce My Workforce Recr…" at bounding box center [330, 252] width 661 height 850
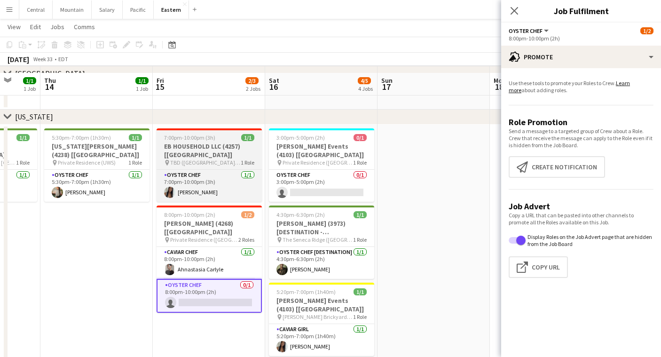
scroll to position [271, 0]
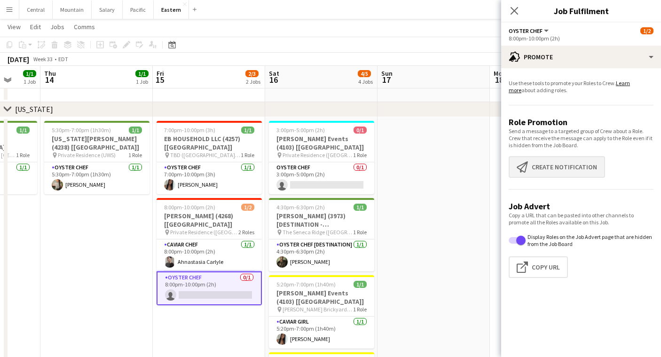
click at [550, 173] on button "Create notification Create notification" at bounding box center [557, 167] width 96 height 22
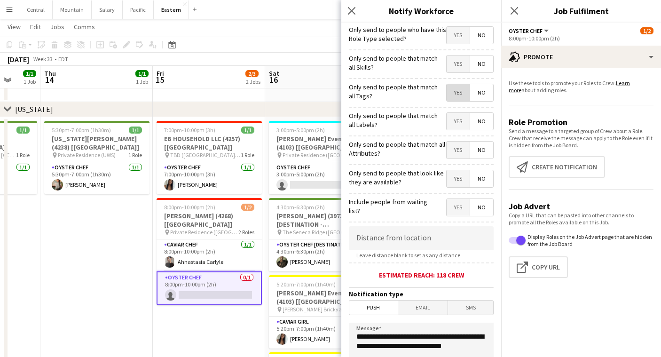
click at [453, 97] on span "Yes" at bounding box center [458, 92] width 23 height 17
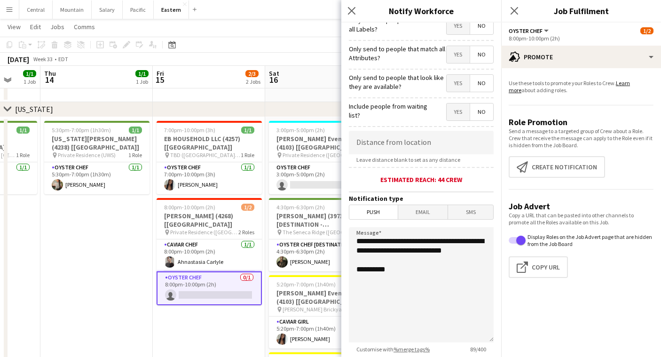
scroll to position [96, 0]
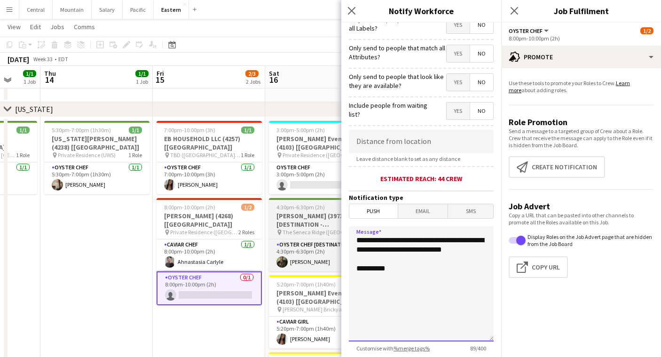
drag, startPoint x: 395, startPoint y: 258, endPoint x: 324, endPoint y: 218, distance: 81.1
click at [324, 219] on body "Menu Boards Boards Boards All jobs Status Workforce Workforce My Workforce Recr…" at bounding box center [330, 208] width 661 height 959
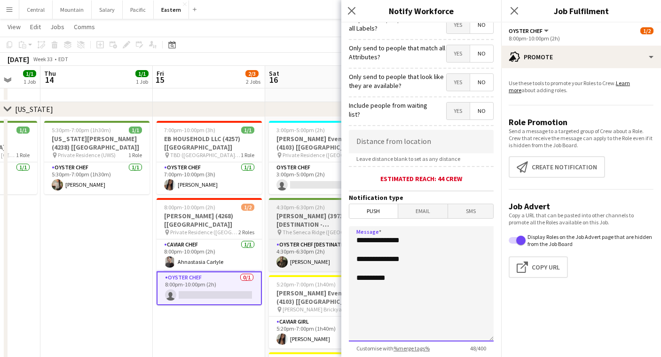
paste textarea "**********"
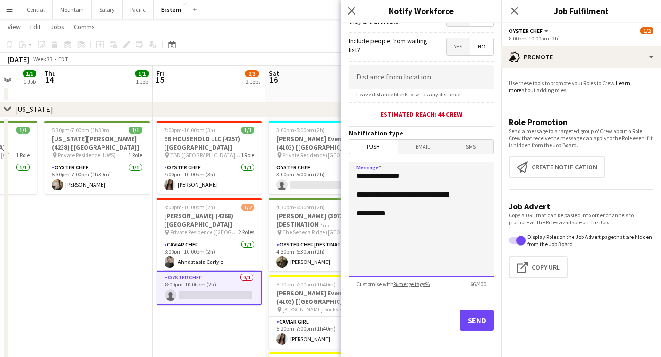
scroll to position [161, 0]
type textarea "**********"
click at [468, 318] on button "Send" at bounding box center [477, 320] width 34 height 21
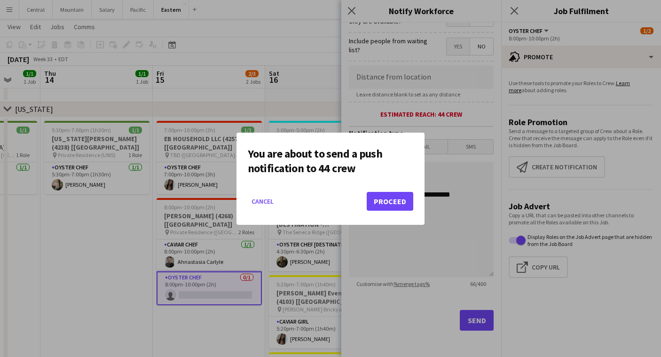
click at [381, 201] on button "Proceed" at bounding box center [390, 201] width 47 height 19
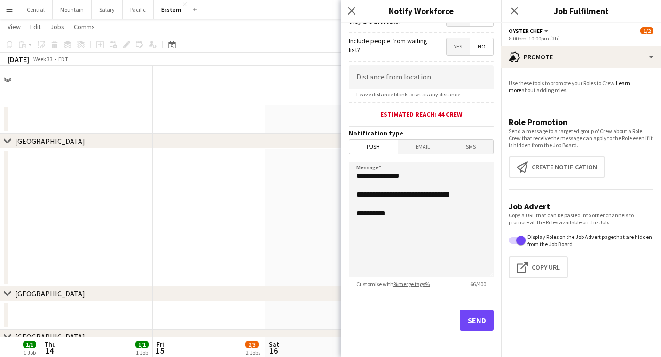
scroll to position [271, 0]
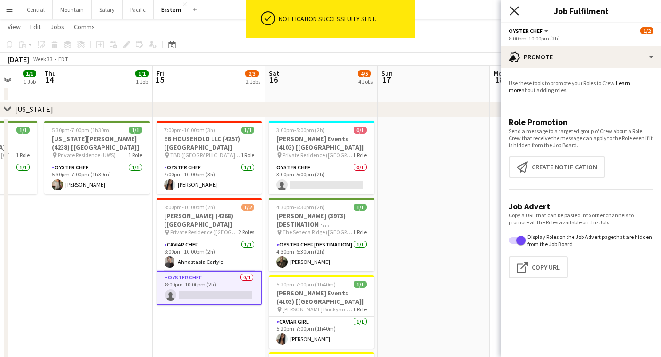
click at [517, 11] on icon "Close pop-in" at bounding box center [514, 10] width 9 height 9
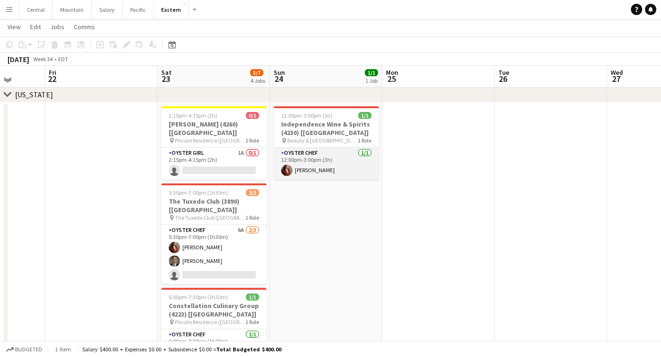
scroll to position [286, 0]
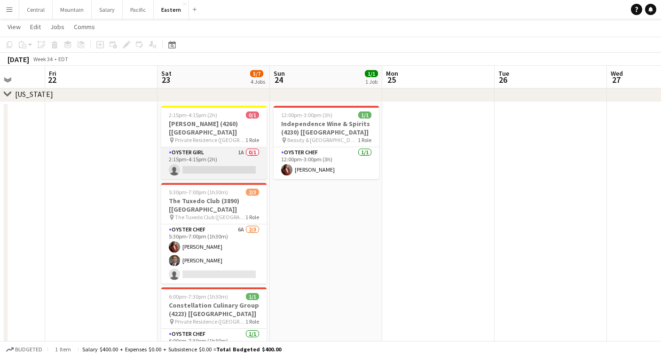
click at [221, 152] on app-card-role "Oyster Girl 1A 0/1 2:15pm-4:15pm (2h) single-neutral-actions" at bounding box center [213, 163] width 105 height 32
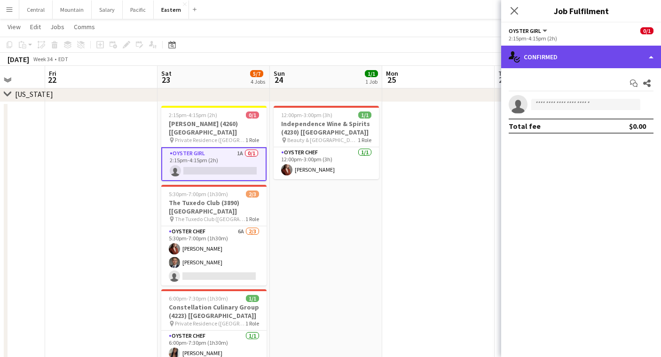
click at [556, 61] on div "single-neutral-actions-check-2 Confirmed" at bounding box center [581, 57] width 160 height 23
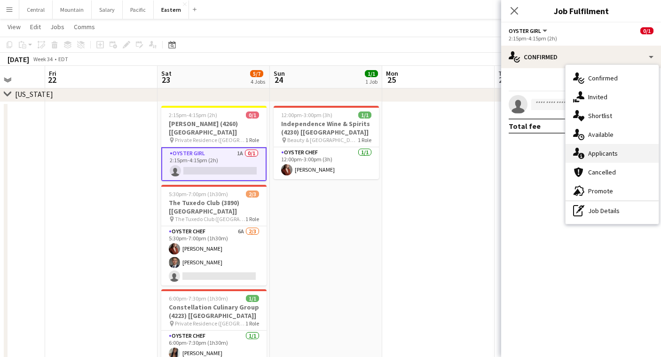
click at [589, 157] on div "single-neutral-actions-information Applicants" at bounding box center [612, 153] width 93 height 19
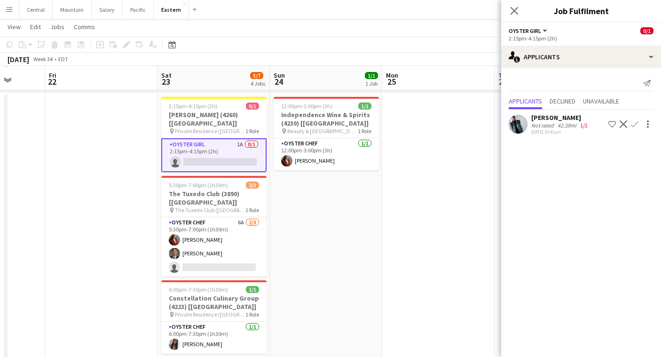
scroll to position [298, 0]
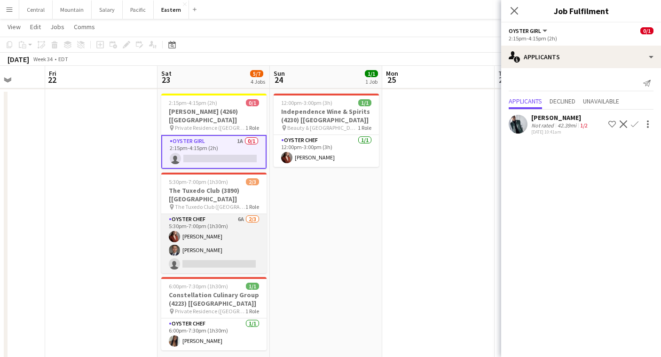
click at [250, 230] on app-card-role "Oyster Chef 6A [DATE] 5:30pm-7:00pm (1h30m) [PERSON_NAME] Artych [PERSON_NAME] …" at bounding box center [213, 243] width 105 height 59
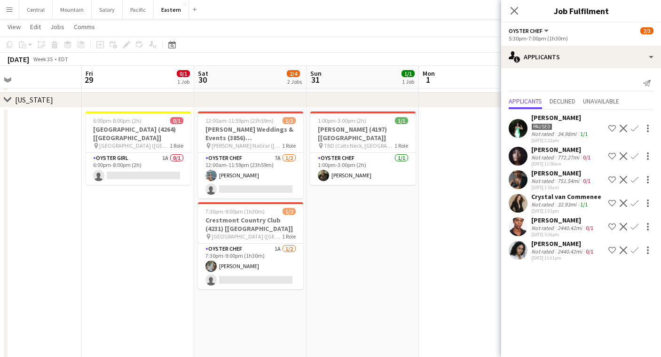
scroll to position [0, 277]
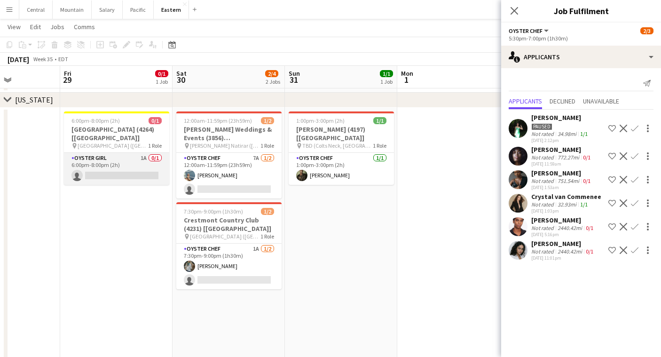
click at [121, 160] on app-card-role "Oyster Girl 1A 0/1 6:00pm-8:00pm (2h) single-neutral-actions" at bounding box center [116, 169] width 105 height 32
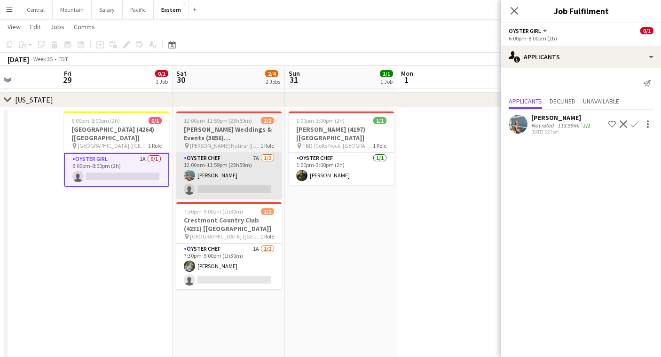
click at [201, 154] on app-card-role "Oyster Chef 7A [DATE] 12:00am-11:59pm (23h59m) [PERSON_NAME] single-neutral-act…" at bounding box center [228, 176] width 105 height 46
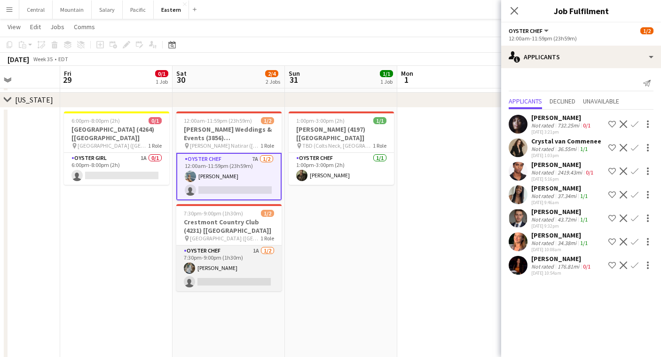
click at [205, 259] on app-card-role "Oyster Chef 1A [DATE] 7:30pm-9:00pm (1h30m) [PERSON_NAME] single-neutral-actions" at bounding box center [228, 268] width 105 height 46
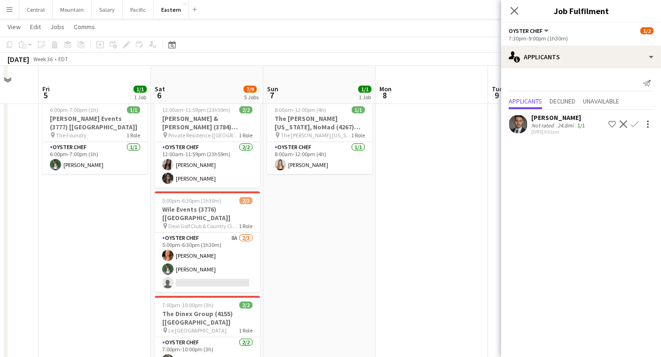
scroll to position [376, 0]
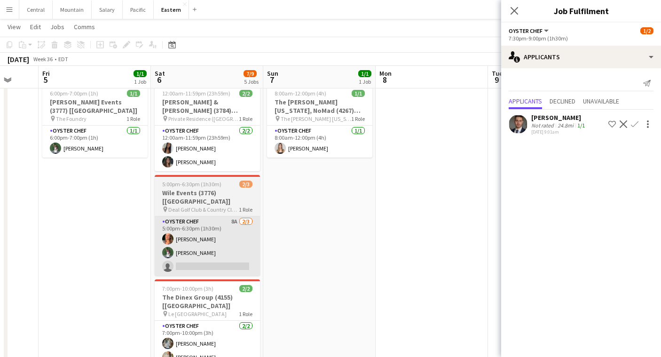
click at [236, 225] on app-card-role "Oyster Chef 8A [DATE] 5:00pm-6:30pm (1h30m) [PERSON_NAME] [PERSON_NAME] single-…" at bounding box center [207, 245] width 105 height 59
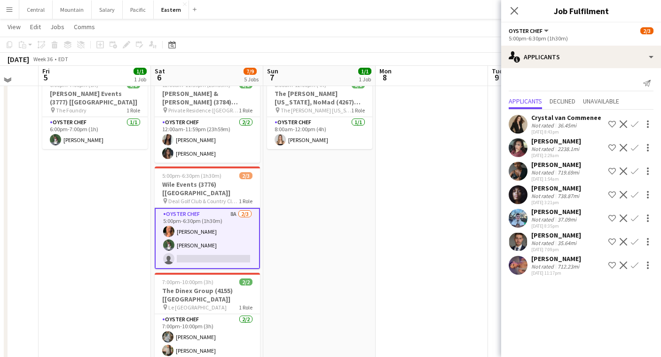
scroll to position [385, 0]
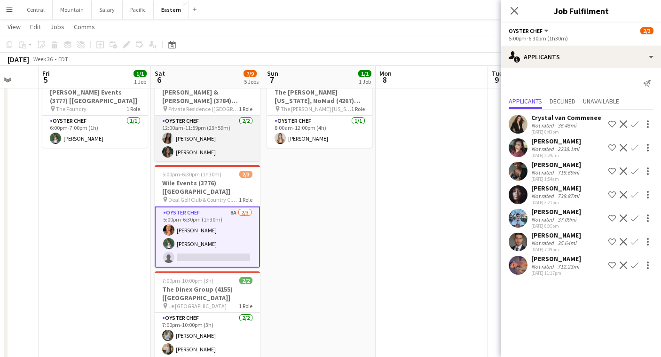
click at [219, 146] on app-card-role "Oyster Chef [DATE] 12:00am-11:59pm (23h59m) [PERSON_NAME] Saa [PERSON_NAME]" at bounding box center [207, 139] width 105 height 46
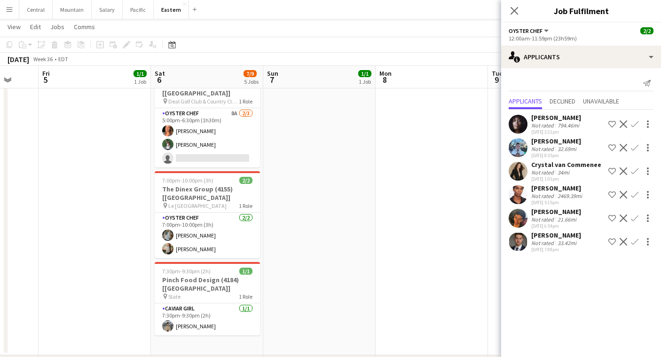
scroll to position [487, 0]
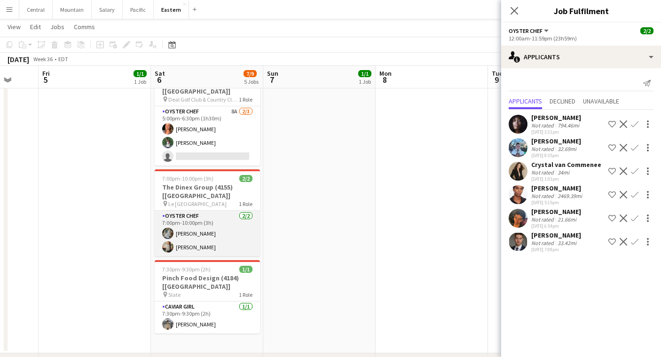
click at [213, 223] on app-card-role "Oyster Chef [DATE] 7:00pm-10:00pm (3h) [PERSON_NAME] [PERSON_NAME]" at bounding box center [207, 234] width 105 height 46
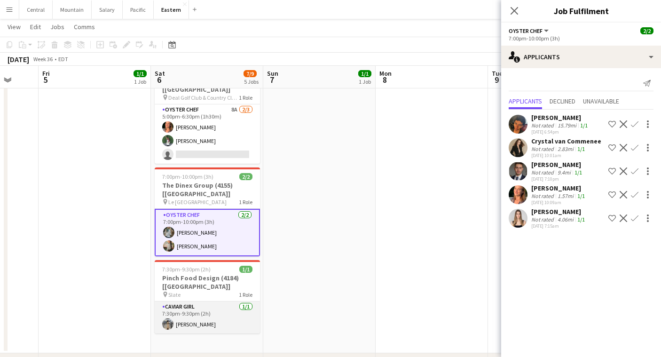
click at [214, 301] on app-card-role "Caviar Girl [DEMOGRAPHIC_DATA][DATE] 7:30pm-9:30pm (2h) [PERSON_NAME]" at bounding box center [207, 317] width 105 height 32
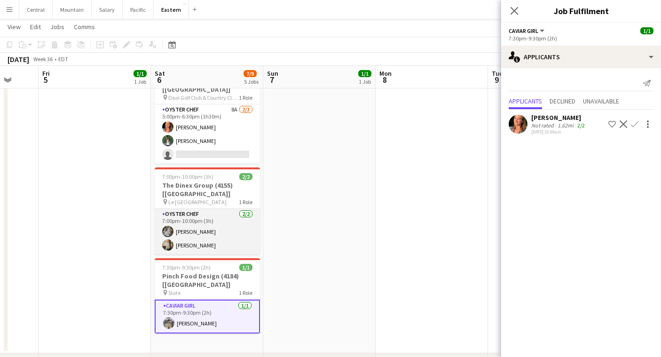
click at [237, 216] on app-card-role "Oyster Chef [DATE] 7:00pm-10:00pm (3h) [PERSON_NAME] [PERSON_NAME]" at bounding box center [207, 232] width 105 height 46
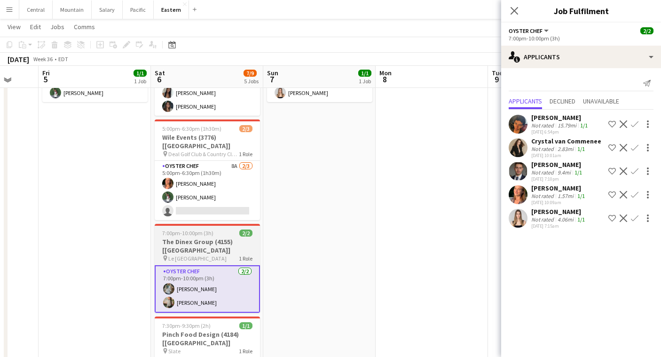
scroll to position [429, 0]
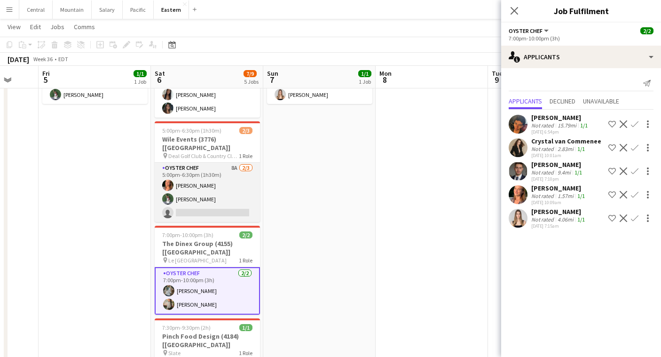
click at [242, 194] on app-card-role "Oyster Chef 8A [DATE] 5:00pm-6:30pm (1h30m) [PERSON_NAME] [PERSON_NAME] single-…" at bounding box center [207, 192] width 105 height 59
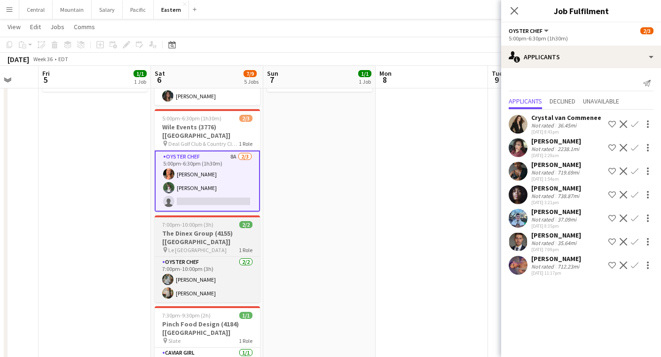
scroll to position [441, 0]
click at [208, 264] on app-card-role "Oyster Chef [DATE] 7:00pm-10:00pm (3h) [PERSON_NAME] [PERSON_NAME]" at bounding box center [207, 280] width 105 height 46
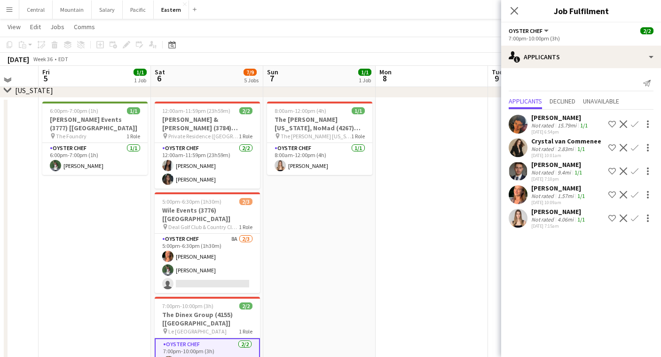
scroll to position [356, 0]
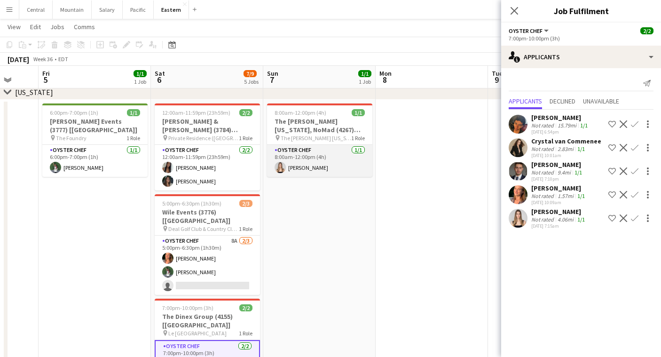
click at [292, 163] on app-card-role "Oyster Chef [DATE] 8:00am-12:00pm (4h) [PERSON_NAME]" at bounding box center [319, 161] width 105 height 32
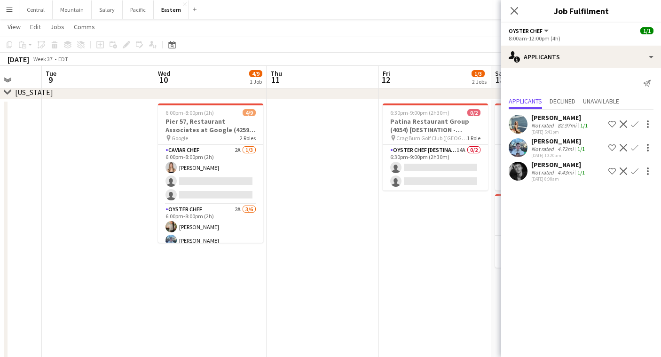
scroll to position [0, 296]
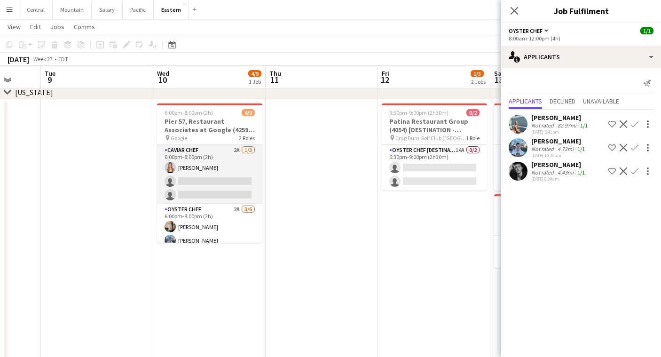
click at [227, 176] on app-card-role "Caviar Chef 2A [DATE] 6:00pm-8:00pm (2h) [PERSON_NAME] single-neutral-actions s…" at bounding box center [209, 174] width 105 height 59
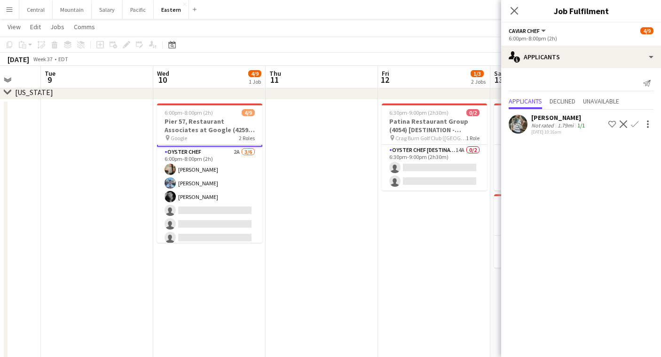
scroll to position [61, 0]
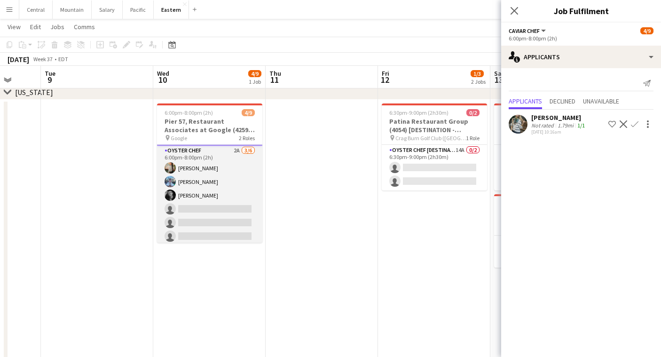
click at [225, 189] on app-card-role "Oyster Chef 2A [DATE] 6:00pm-8:00pm (2h) [PERSON_NAME] [PERSON_NAME] [PERSON_NA…" at bounding box center [209, 195] width 105 height 100
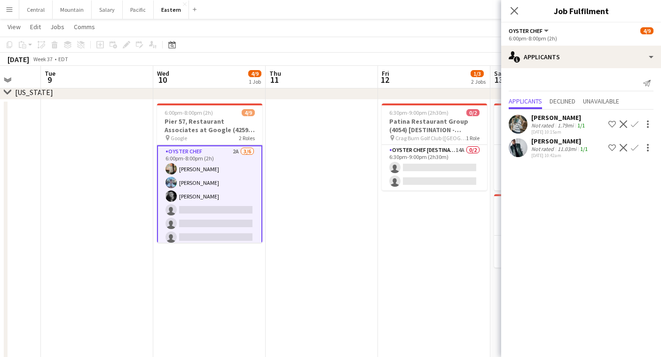
scroll to position [60, 0]
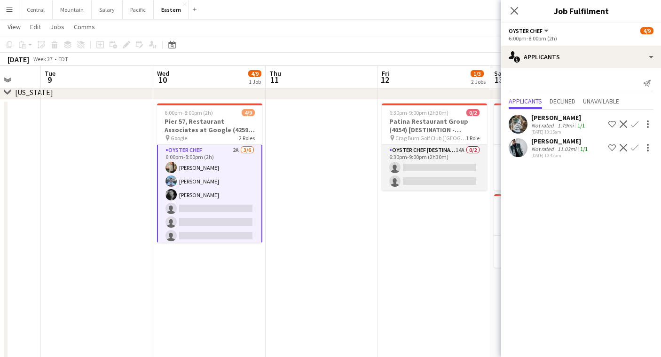
click at [444, 163] on app-card-role "Oyster Chef [DESTINATION] 14A 0/2 6:30pm-9:00pm (2h30m) single-neutral-actions …" at bounding box center [434, 168] width 105 height 46
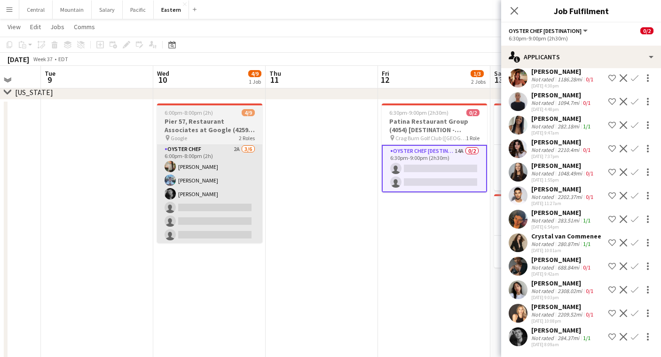
scroll to position [93, 0]
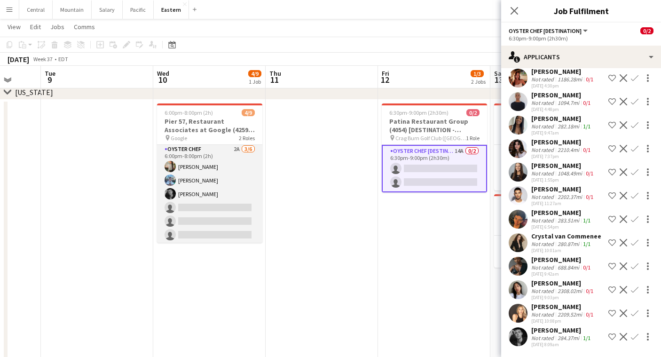
click at [175, 210] on app-card-role "Oyster Chef 2A [DATE] 6:00pm-8:00pm (2h) [PERSON_NAME] [PERSON_NAME] [PERSON_NA…" at bounding box center [209, 194] width 105 height 100
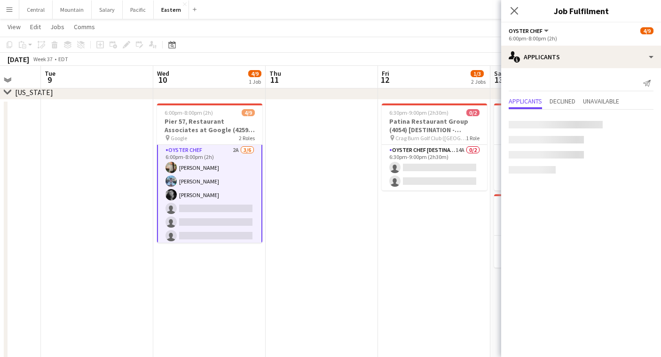
scroll to position [0, 0]
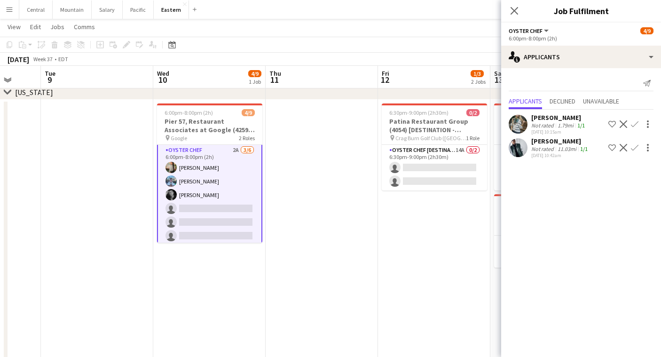
click at [633, 147] on app-icon "Confirm" at bounding box center [635, 148] width 8 height 8
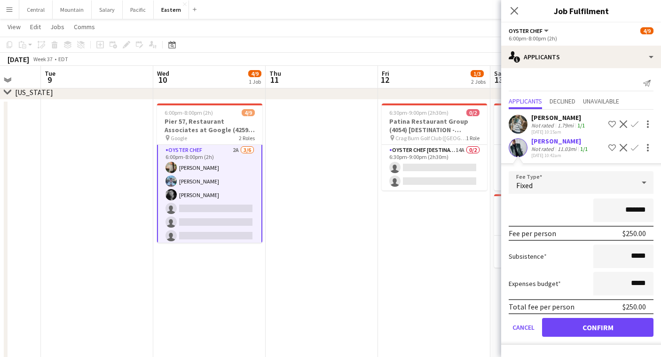
click at [571, 333] on button "Confirm" at bounding box center [597, 327] width 111 height 19
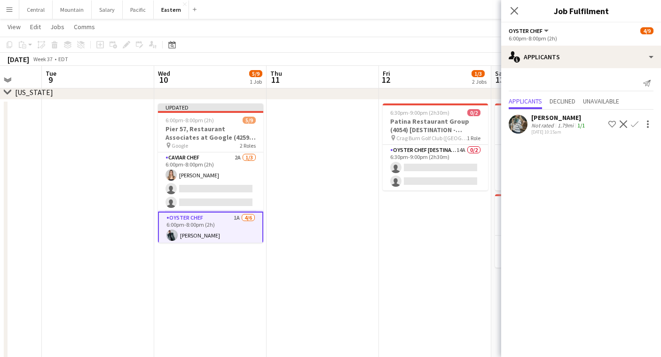
scroll to position [0, 0]
click at [213, 167] on app-card-role "Caviar Chef 2A [DATE] 6:00pm-8:00pm (2h) [PERSON_NAME] single-neutral-actions s…" at bounding box center [210, 181] width 105 height 59
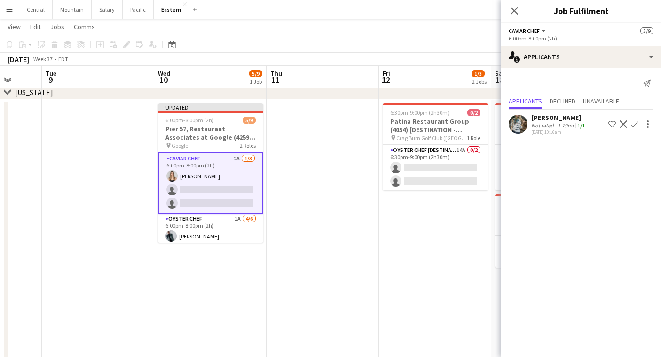
click at [639, 124] on button "Confirm" at bounding box center [634, 123] width 11 height 11
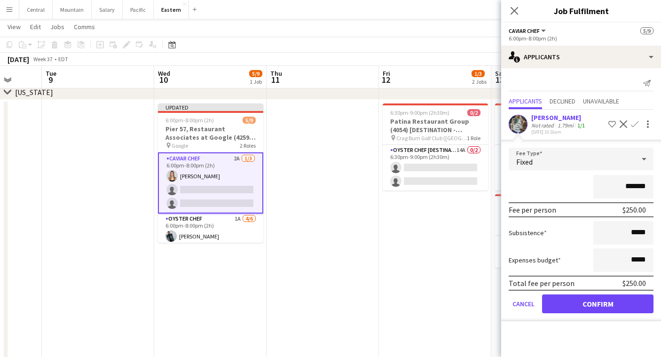
click at [571, 306] on button "Confirm" at bounding box center [597, 303] width 111 height 19
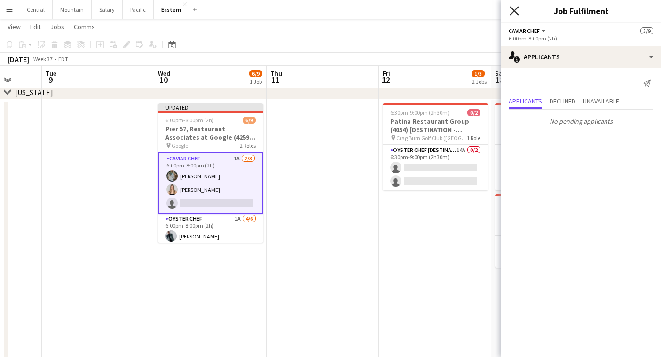
click at [511, 12] on icon "Close pop-in" at bounding box center [514, 10] width 9 height 9
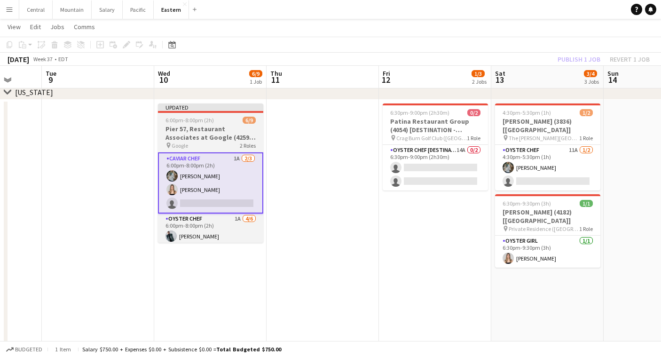
click at [202, 131] on h3 "Pier 57, Restaurant Associates at Google (4259) [[GEOGRAPHIC_DATA]]" at bounding box center [210, 133] width 105 height 17
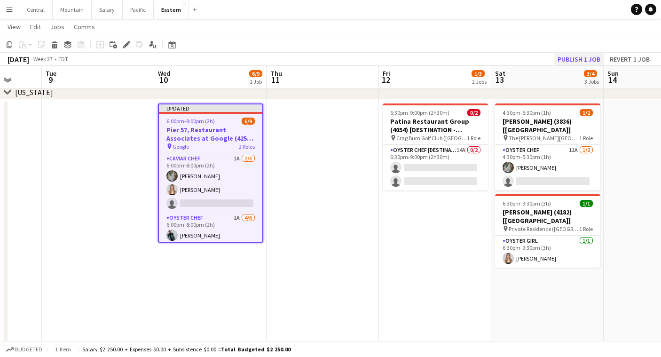
click at [579, 62] on button "Publish 1 job" at bounding box center [579, 59] width 50 height 12
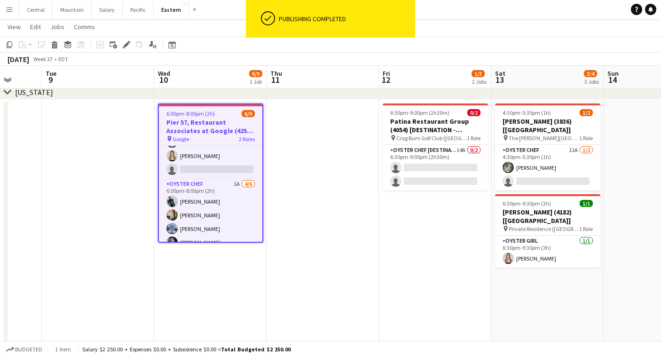
scroll to position [31, 0]
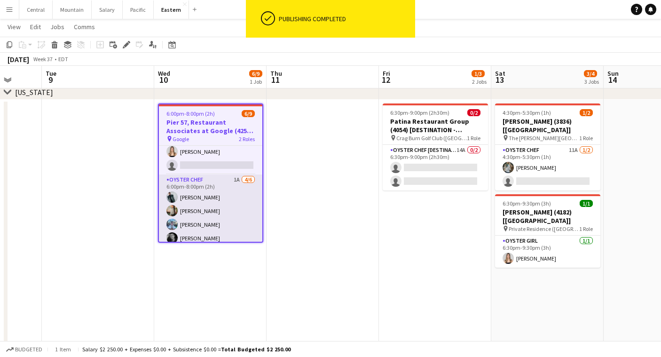
click at [235, 204] on app-card-role "Oyster Chef 1A [DATE] 6:00pm-8:00pm (2h) [PERSON_NAME] [PERSON_NAME] [PERSON_NA…" at bounding box center [210, 224] width 103 height 100
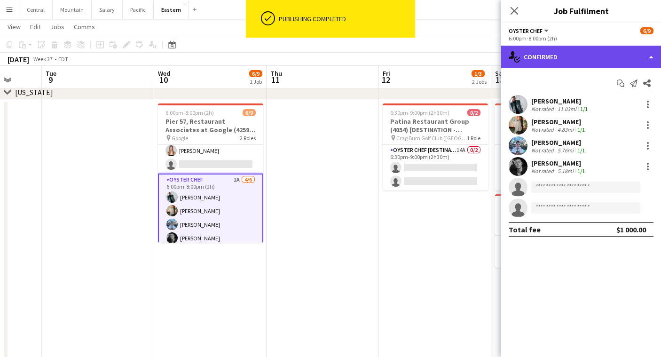
click at [623, 49] on div "single-neutral-actions-check-2 Confirmed" at bounding box center [581, 57] width 160 height 23
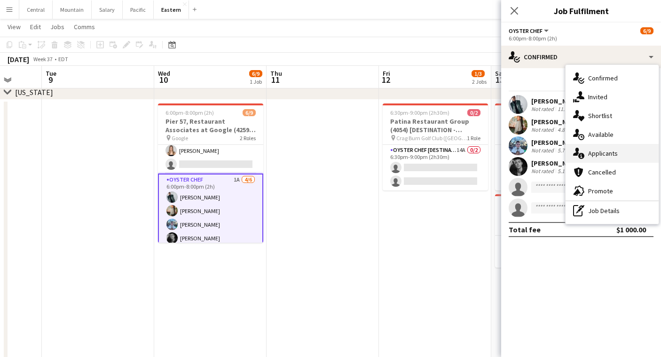
click at [603, 157] on div "single-neutral-actions-information Applicants" at bounding box center [612, 153] width 93 height 19
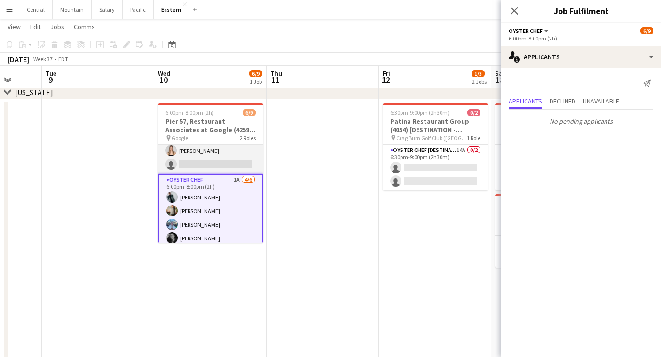
click at [225, 154] on app-card-role "Caviar Chef 1A [DATE] 6:00pm-8:00pm (2h) [PERSON_NAME] [PERSON_NAME] single-neu…" at bounding box center [210, 143] width 105 height 59
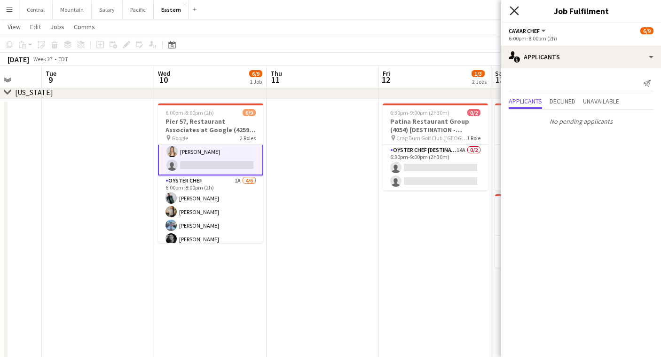
click at [516, 8] on icon "Close pop-in" at bounding box center [514, 10] width 9 height 9
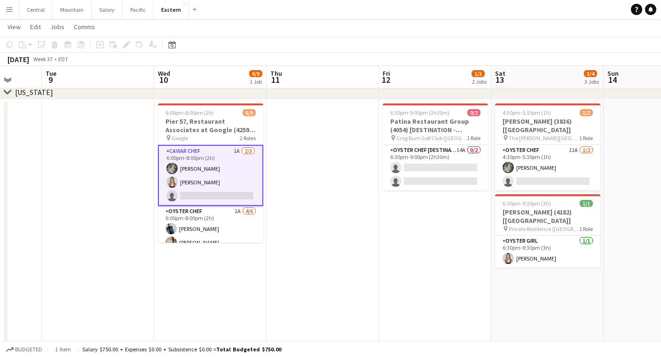
scroll to position [0, 0]
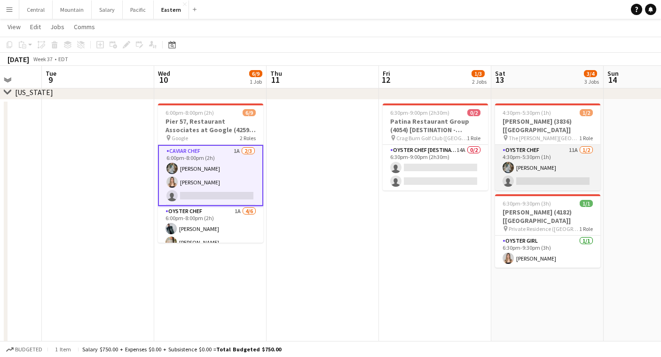
click at [513, 152] on app-card-role "Oyster Chef 11A [DATE] 4:30pm-5:30pm (1h) [PERSON_NAME] single-neutral-actions" at bounding box center [547, 168] width 105 height 46
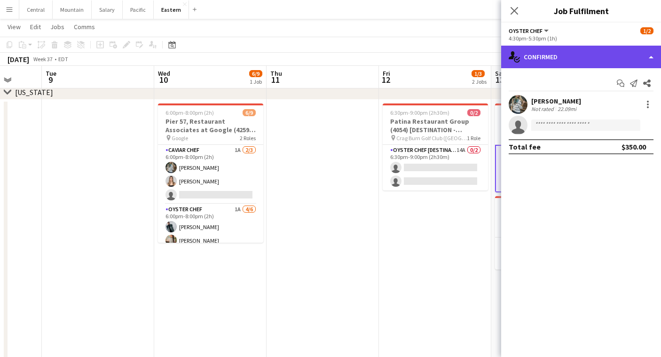
click at [591, 57] on div "single-neutral-actions-check-2 Confirmed" at bounding box center [581, 57] width 160 height 23
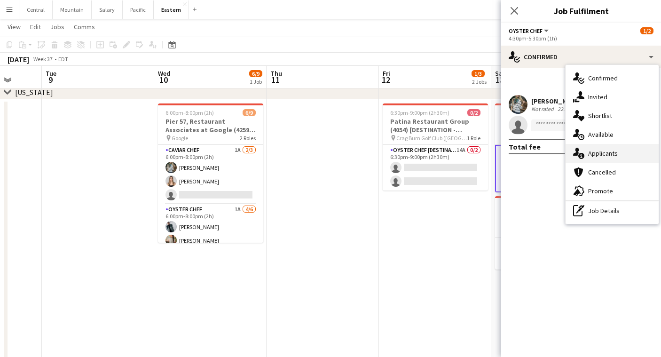
click at [597, 159] on div "single-neutral-actions-information Applicants" at bounding box center [612, 153] width 93 height 19
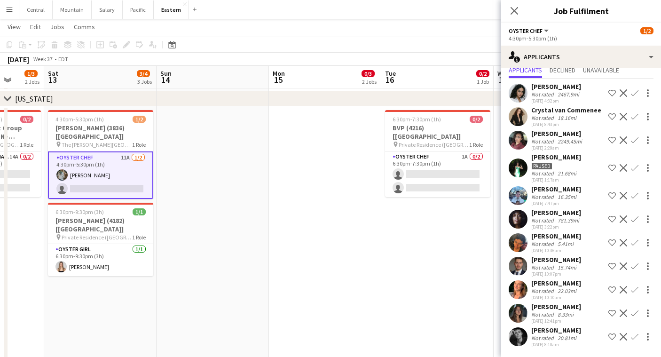
scroll to position [0, 313]
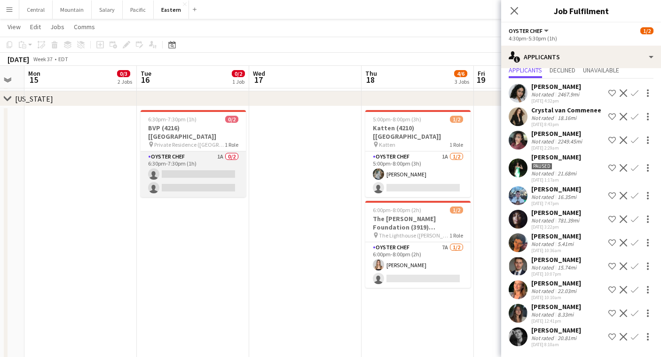
click at [217, 153] on app-card-role "Oyster Chef 1A 0/2 6:30pm-7:30pm (1h) single-neutral-actions single-neutral-act…" at bounding box center [193, 174] width 105 height 46
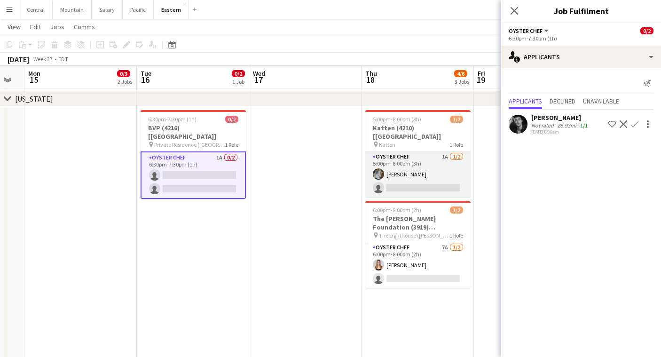
click at [389, 160] on app-card-role "Oyster Chef 1A [DATE] 5:00pm-8:00pm (3h) [PERSON_NAME] single-neutral-actions" at bounding box center [417, 174] width 105 height 46
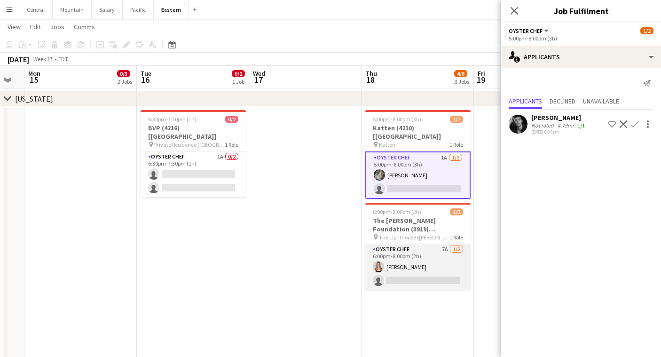
click at [406, 252] on app-card-role "Oyster Chef 7A [DATE] 6:00pm-8:00pm (2h) [PERSON_NAME] single-neutral-actions" at bounding box center [417, 267] width 105 height 46
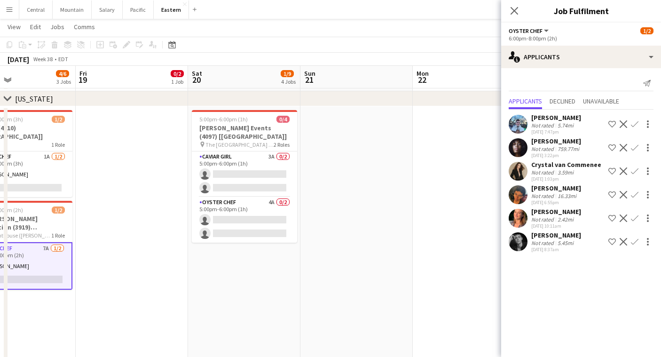
scroll to position [0, 318]
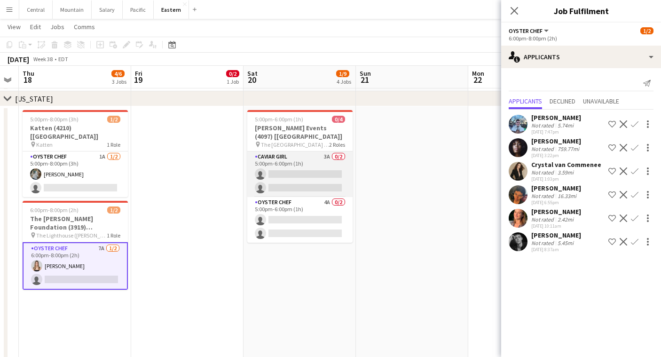
click at [295, 157] on app-card-role "Caviar Girl 3A 0/2 5:00pm-6:00pm (1h) single-neutral-actions single-neutral-act…" at bounding box center [299, 174] width 105 height 46
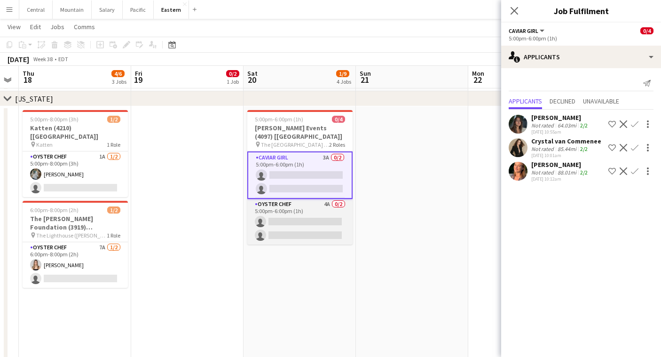
click at [293, 222] on app-card-role "Oyster Chef 4A 0/2 5:00pm-6:00pm (1h) single-neutral-actions single-neutral-act…" at bounding box center [299, 222] width 105 height 46
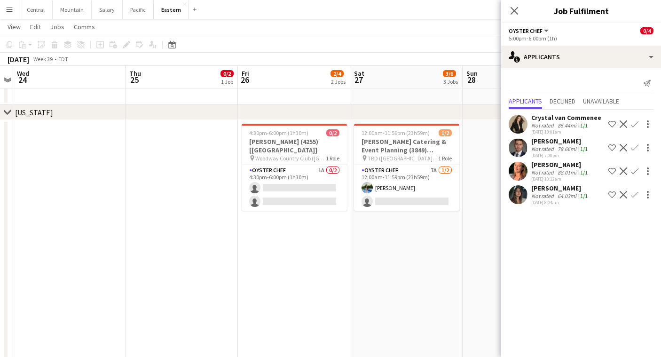
scroll to position [0, 381]
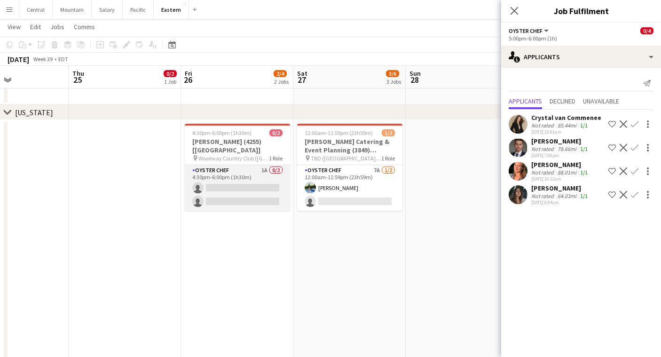
click at [233, 165] on app-card-role "Oyster Chef 1A 0/2 4:30pm-6:00pm (1h30m) single-neutral-actions single-neutral-…" at bounding box center [237, 188] width 105 height 46
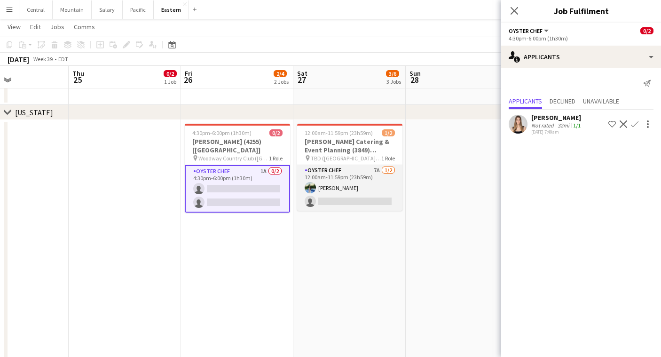
click at [363, 183] on app-card-role "Oyster Chef 7A [DATE] 12:00am-11:59pm (23h59m) [PERSON_NAME] single-neutral-act…" at bounding box center [349, 188] width 105 height 46
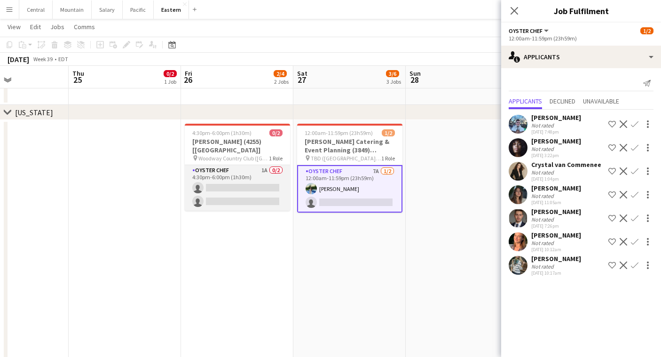
click at [249, 168] on app-card-role "Oyster Chef 1A 0/2 4:30pm-6:00pm (1h30m) single-neutral-actions single-neutral-…" at bounding box center [237, 188] width 105 height 46
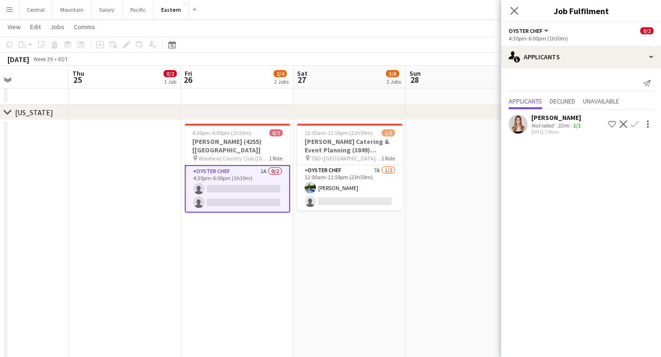
scroll to position [0, 375]
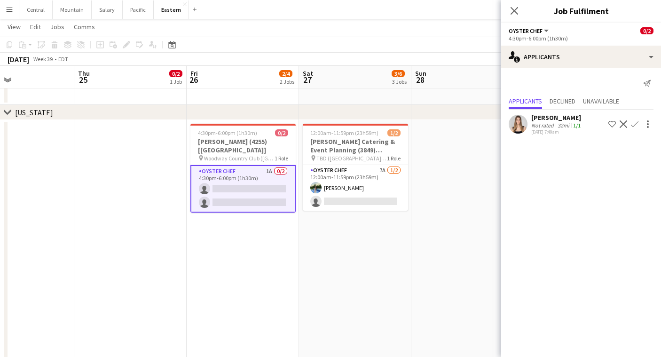
click at [637, 123] on app-icon "Confirm" at bounding box center [635, 124] width 8 height 8
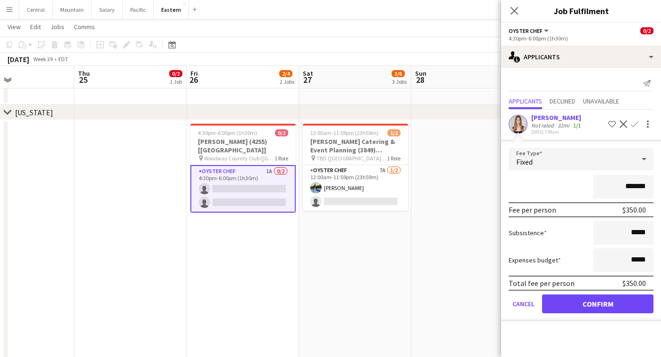
click at [570, 306] on button "Confirm" at bounding box center [597, 303] width 111 height 19
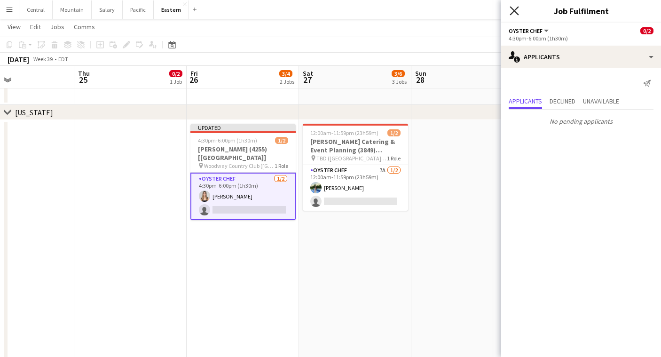
click at [515, 9] on icon "Close pop-in" at bounding box center [514, 10] width 9 height 9
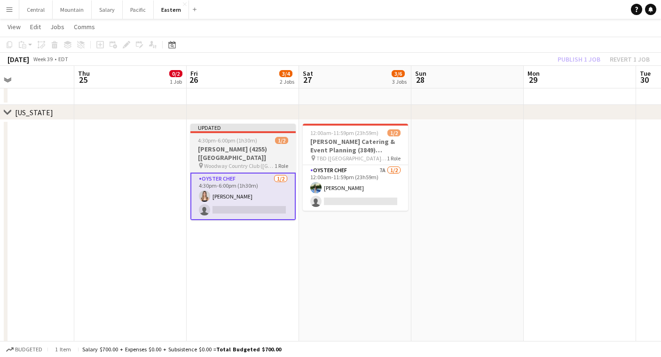
click at [218, 149] on h3 "[PERSON_NAME] (4255) [[GEOGRAPHIC_DATA]]" at bounding box center [242, 153] width 105 height 17
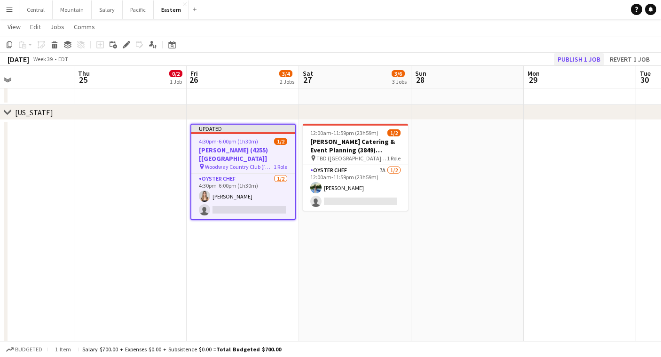
click at [569, 62] on button "Publish 1 job" at bounding box center [579, 59] width 50 height 12
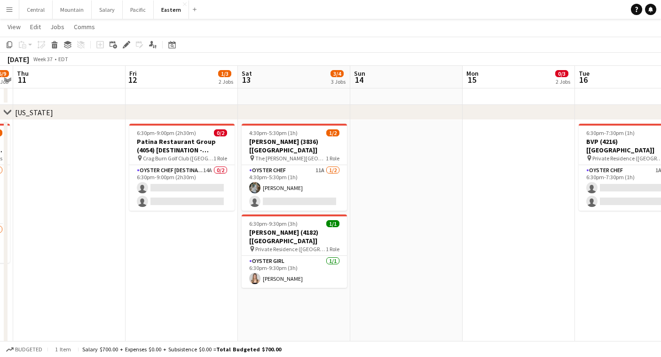
scroll to position [0, 261]
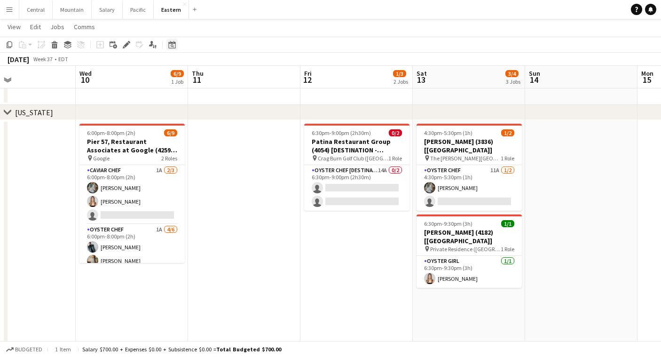
click at [174, 40] on div "Date picker" at bounding box center [171, 44] width 11 height 11
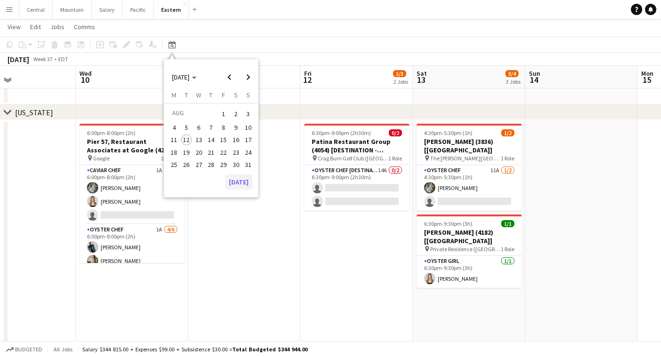
click at [244, 181] on button "[DATE]" at bounding box center [238, 181] width 27 height 15
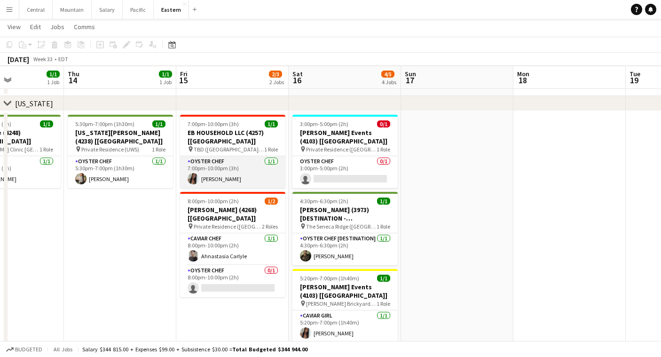
scroll to position [359, 0]
